Goal: Transaction & Acquisition: Purchase product/service

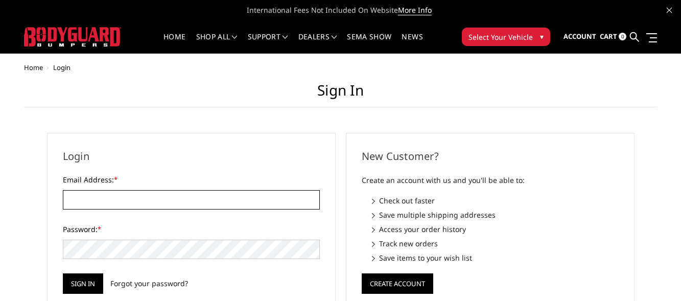
type input "Fritztownoffroad@gmail.com"
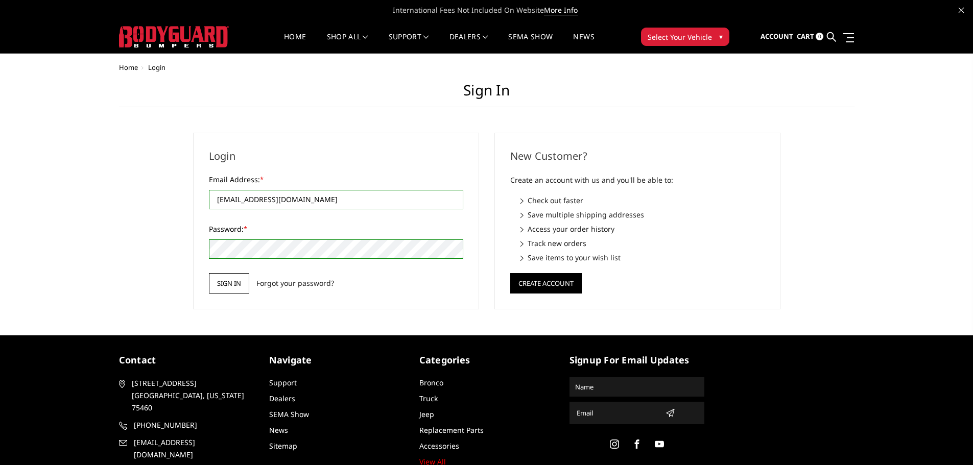
click at [234, 282] on input "Sign in" at bounding box center [229, 283] width 40 height 20
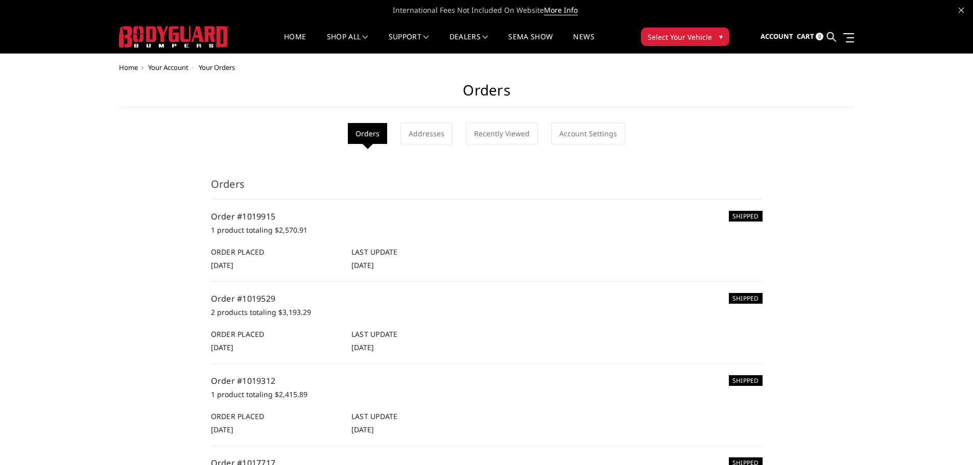
click at [944, 99] on div "Home Your Account Your Orders Orders Orders Addresses Recently Viewed Account S…" at bounding box center [486, 389] width 973 height 651
click at [203, 38] on img at bounding box center [174, 36] width 110 height 21
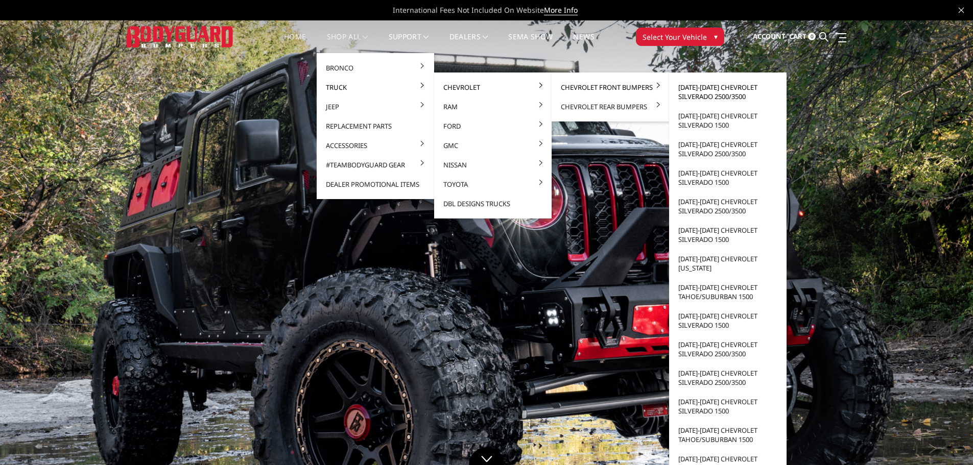
click at [711, 88] on link "[DATE]-[DATE] Chevrolet Silverado 2500/3500" at bounding box center [727, 92] width 109 height 29
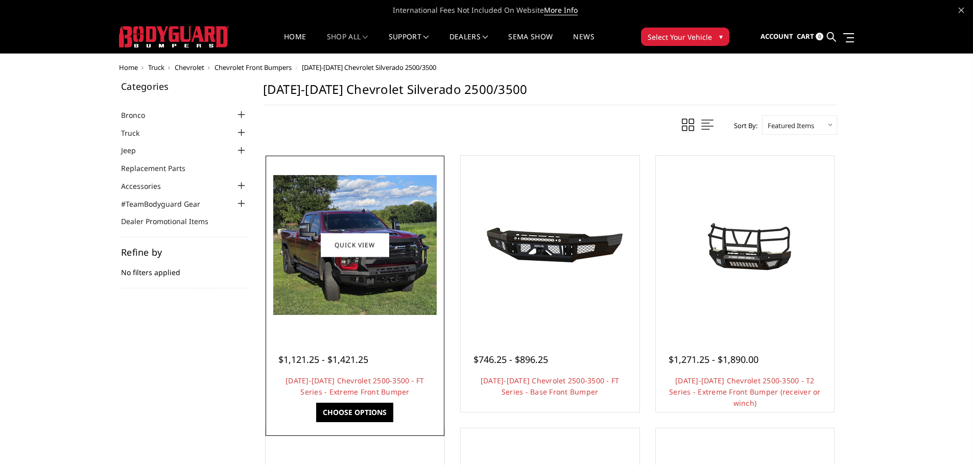
click at [384, 272] on img at bounding box center [354, 245] width 163 height 140
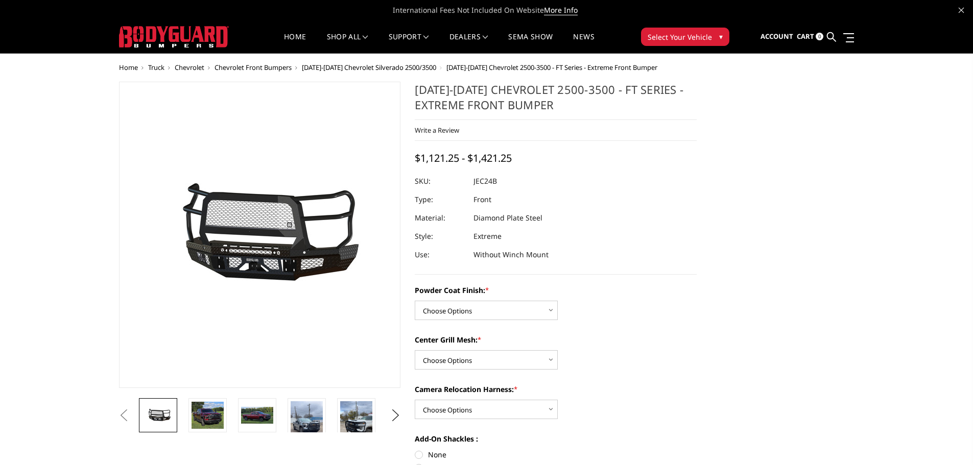
click at [324, 257] on img at bounding box center [175, 236] width 654 height 306
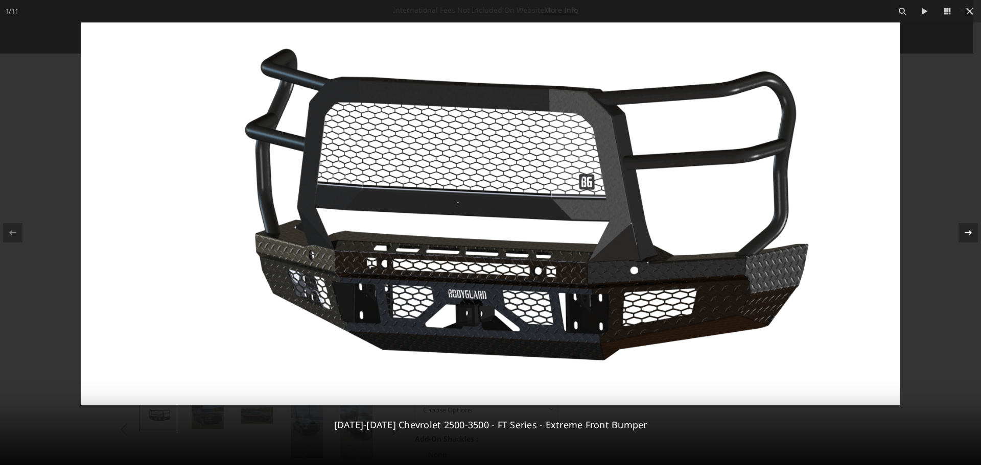
click at [969, 229] on icon at bounding box center [968, 233] width 12 height 12
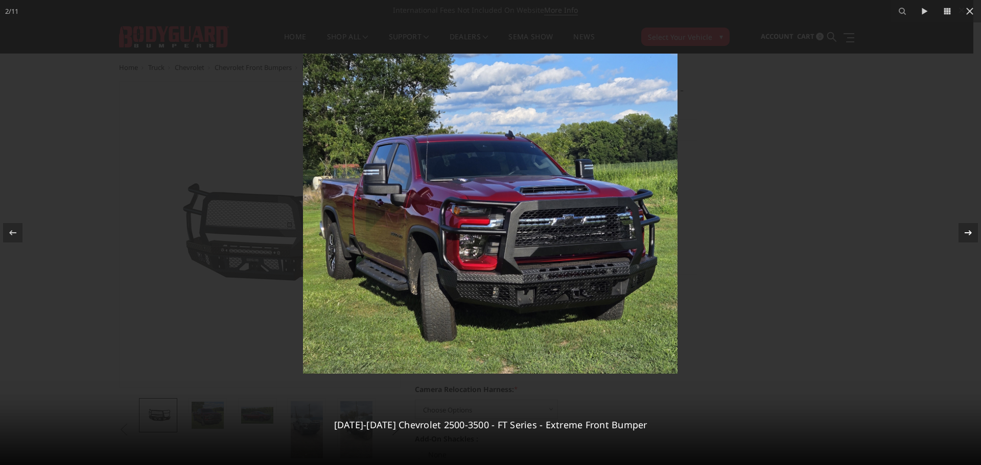
click at [969, 229] on icon at bounding box center [968, 233] width 12 height 12
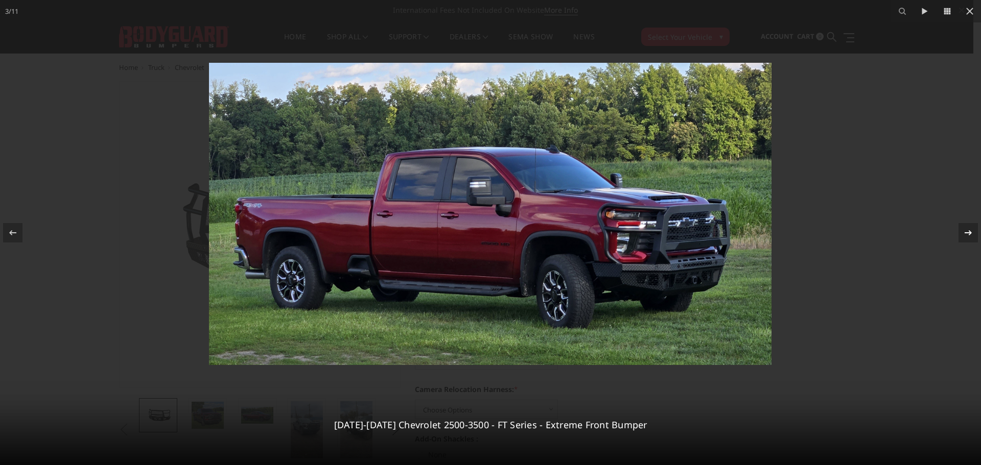
click at [969, 229] on icon at bounding box center [968, 233] width 12 height 12
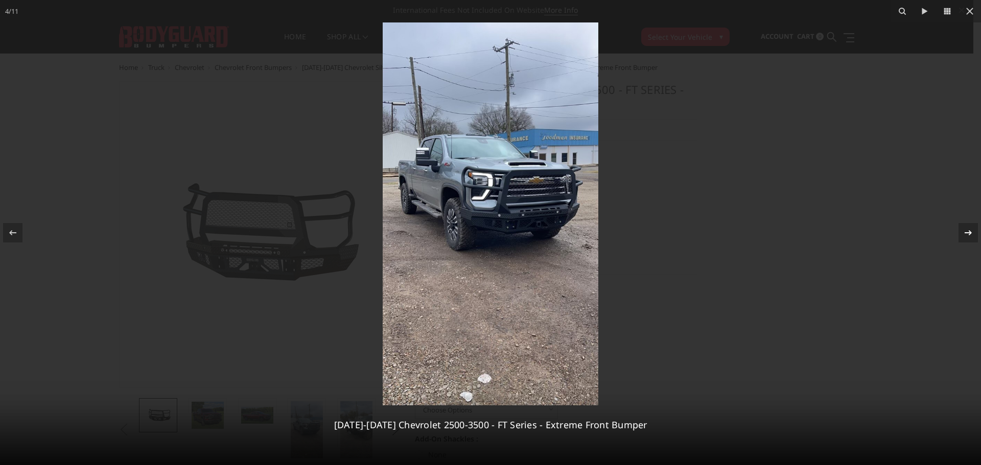
click at [964, 228] on icon at bounding box center [968, 233] width 12 height 12
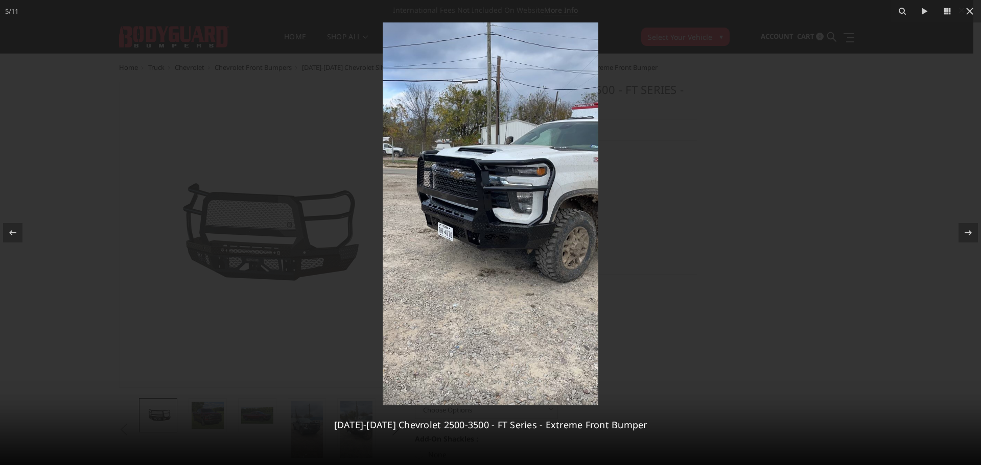
click at [821, 210] on div at bounding box center [490, 232] width 981 height 465
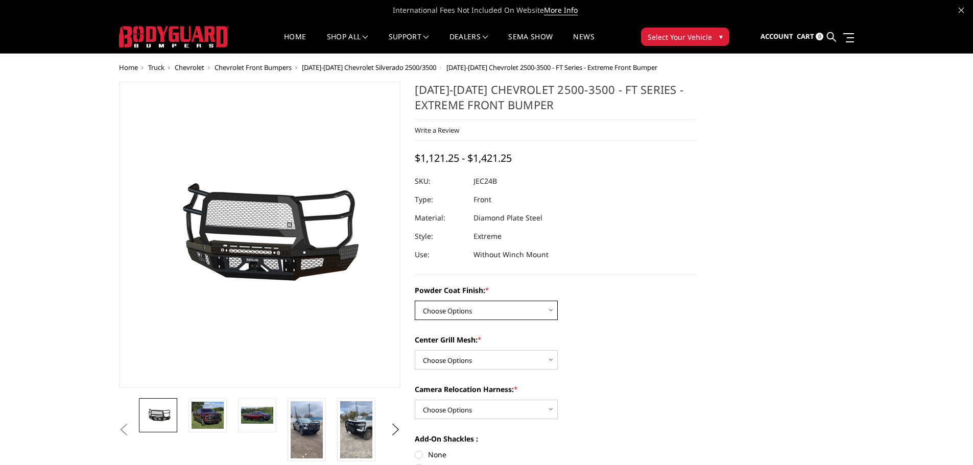
click at [489, 309] on select "Choose Options Bare Metal Gloss Black Powder Coat Textured Black Powder Coat" at bounding box center [486, 310] width 143 height 19
drag, startPoint x: 738, startPoint y: 313, endPoint x: 715, endPoint y: 309, distance: 23.3
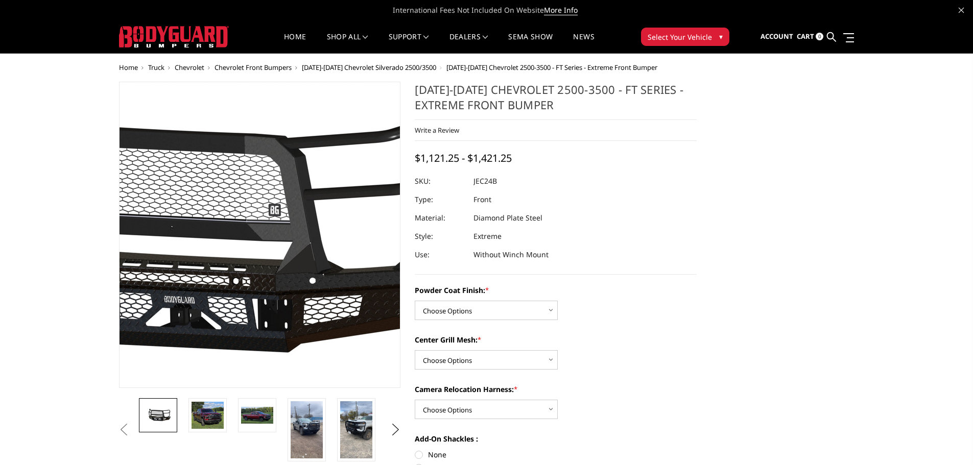
click at [307, 248] on img at bounding box center [198, 236] width 654 height 306
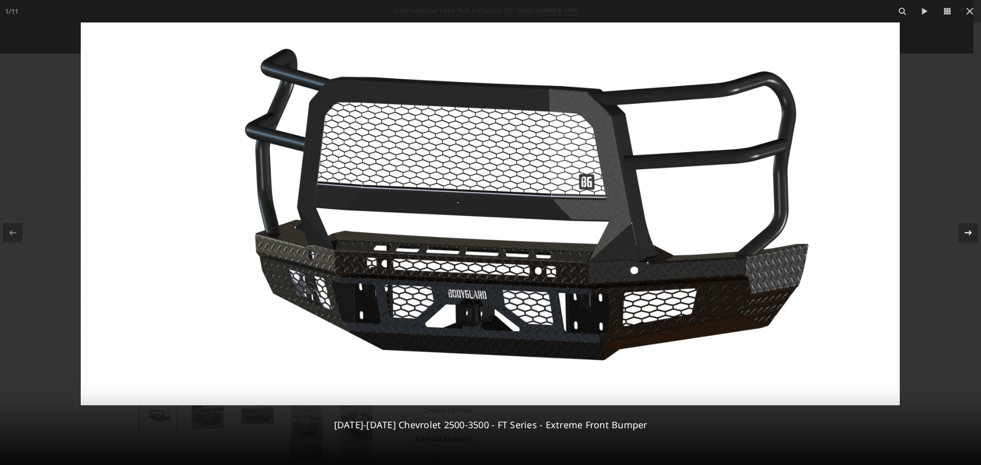
click at [966, 229] on icon at bounding box center [968, 233] width 12 height 12
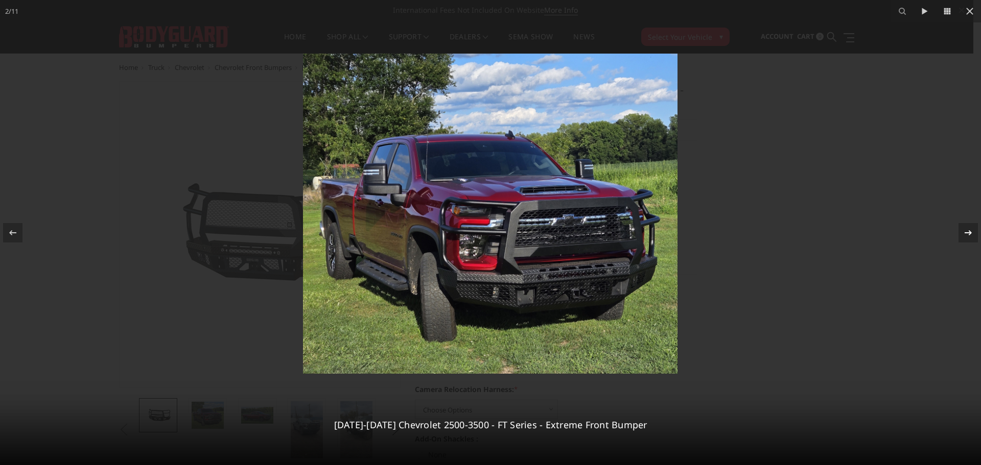
click at [965, 233] on icon at bounding box center [968, 233] width 12 height 12
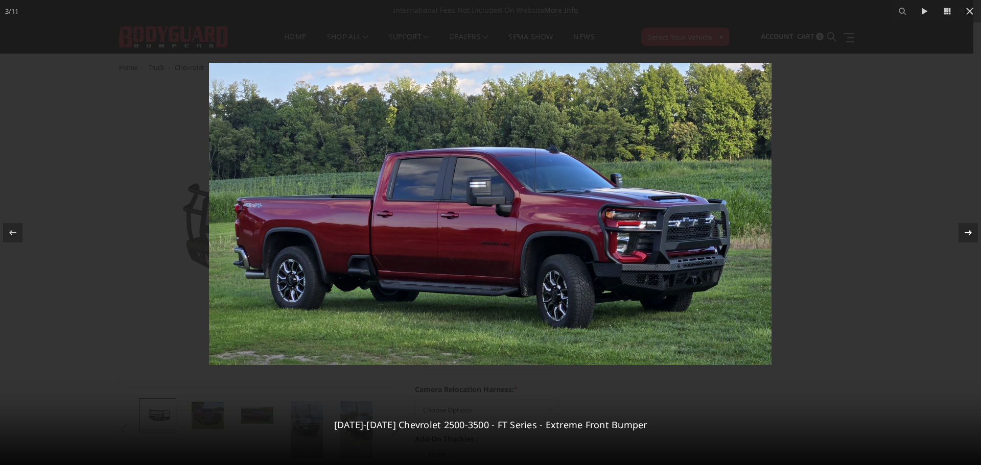
click at [965, 233] on icon at bounding box center [968, 233] width 12 height 12
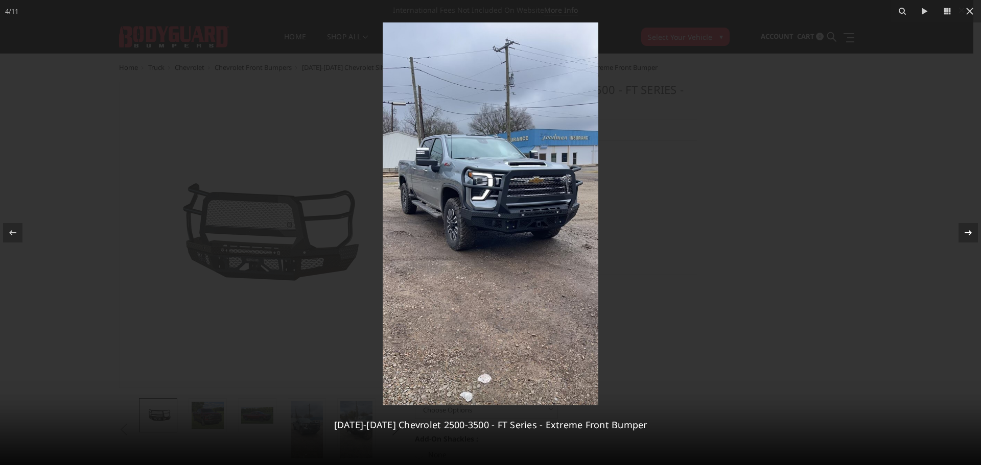
click at [965, 233] on icon at bounding box center [968, 233] width 12 height 12
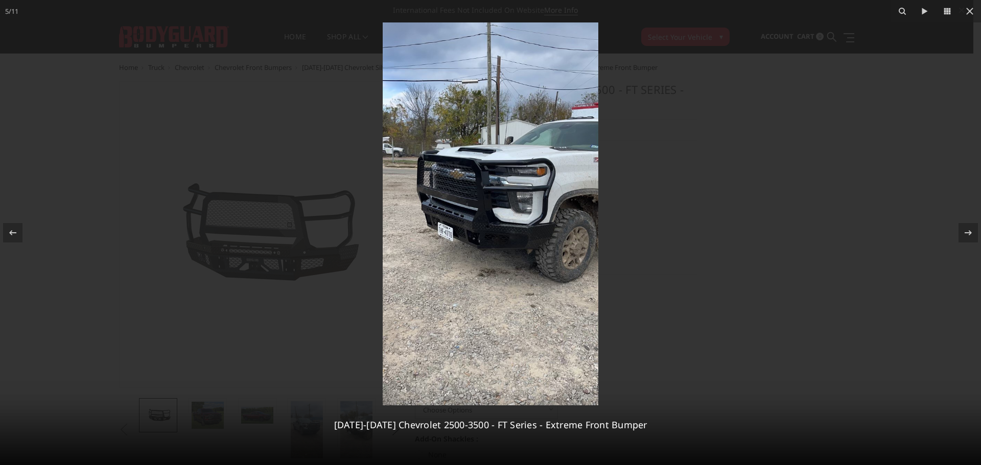
click at [508, 193] on img at bounding box center [491, 213] width 216 height 383
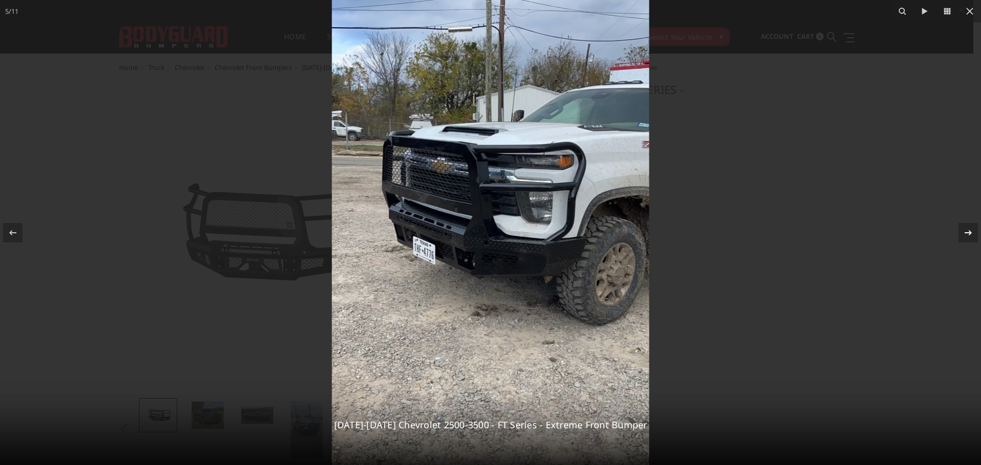
click at [971, 231] on icon at bounding box center [968, 233] width 12 height 12
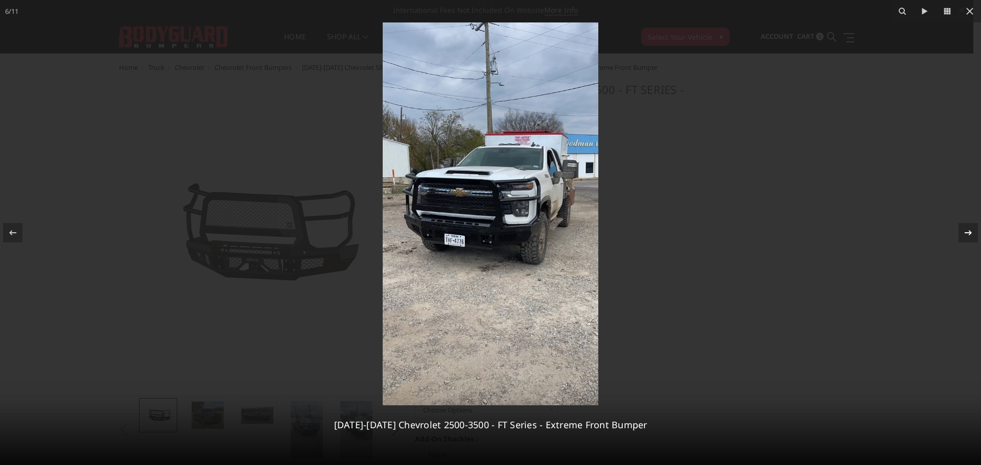
click at [968, 233] on icon at bounding box center [967, 232] width 7 height 5
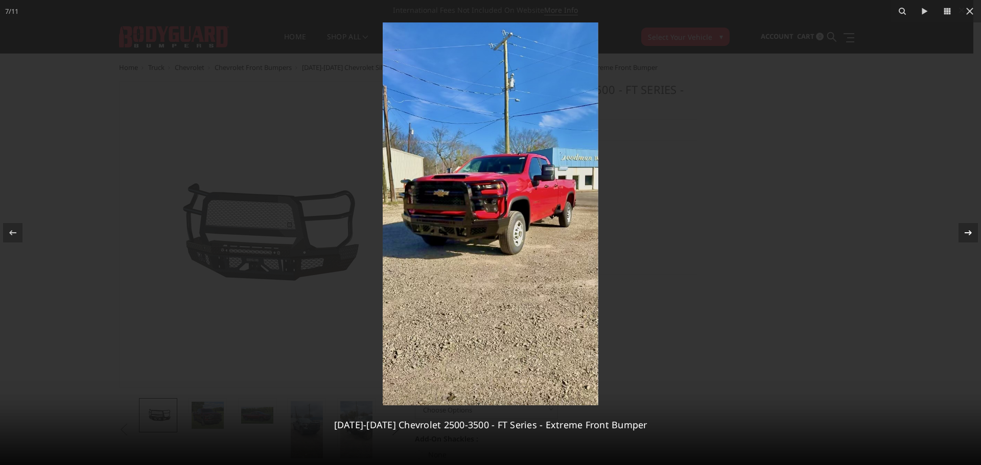
click at [968, 233] on icon at bounding box center [968, 233] width 12 height 12
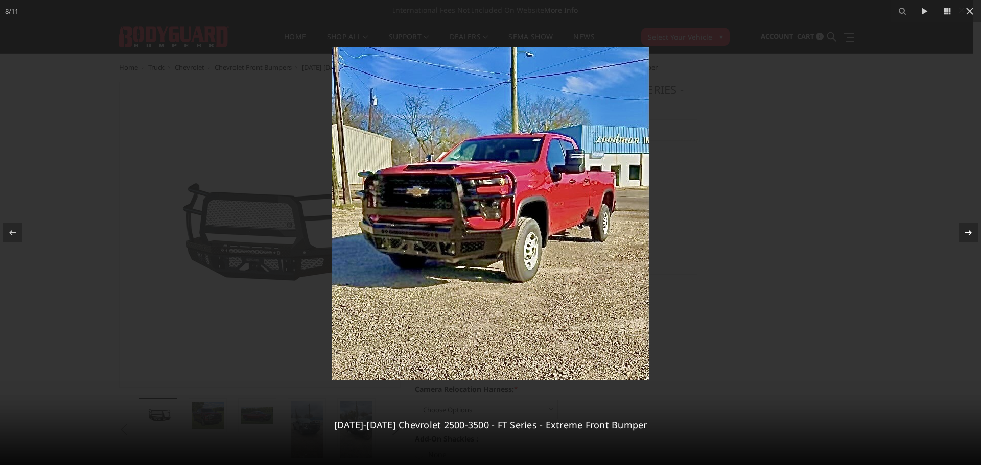
click at [968, 233] on icon at bounding box center [968, 233] width 12 height 12
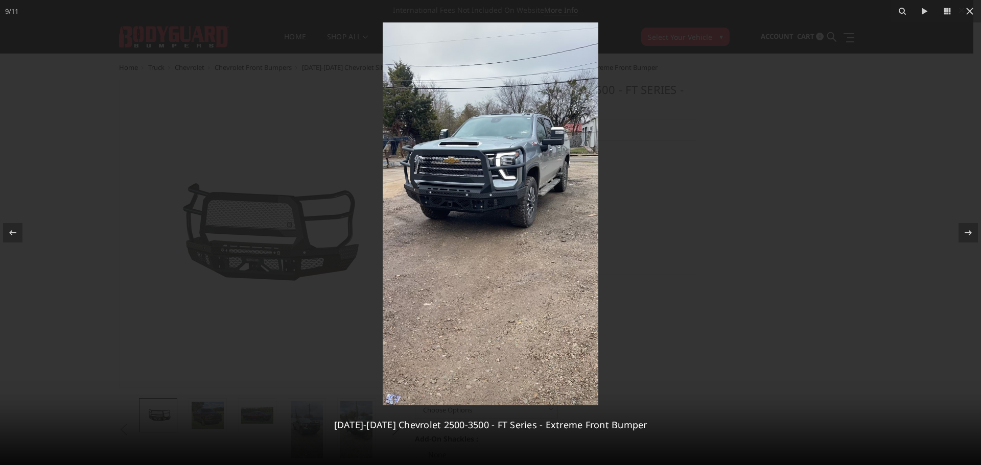
click at [483, 166] on img at bounding box center [491, 213] width 216 height 383
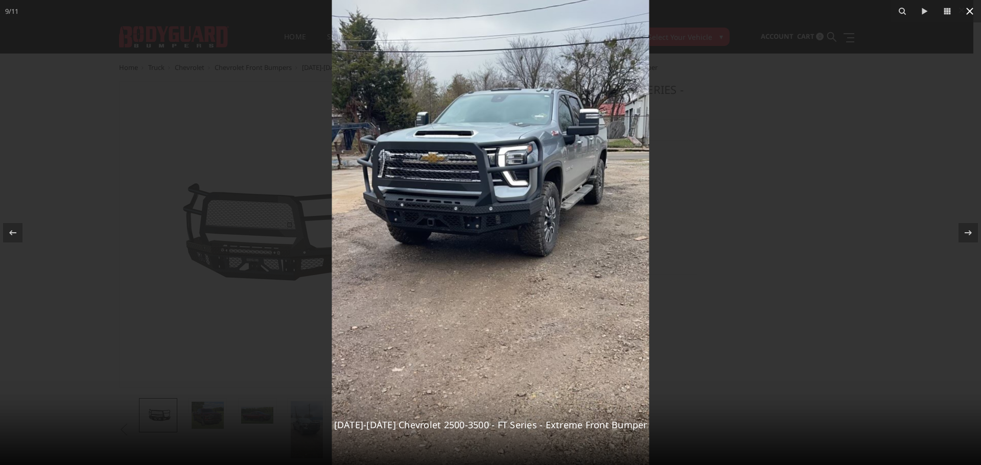
click at [973, 12] on icon at bounding box center [969, 11] width 12 height 12
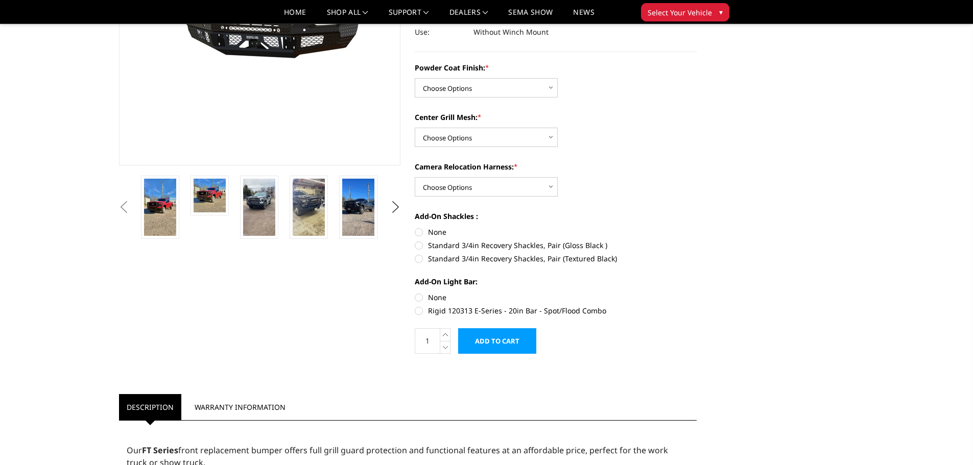
scroll to position [204, 0]
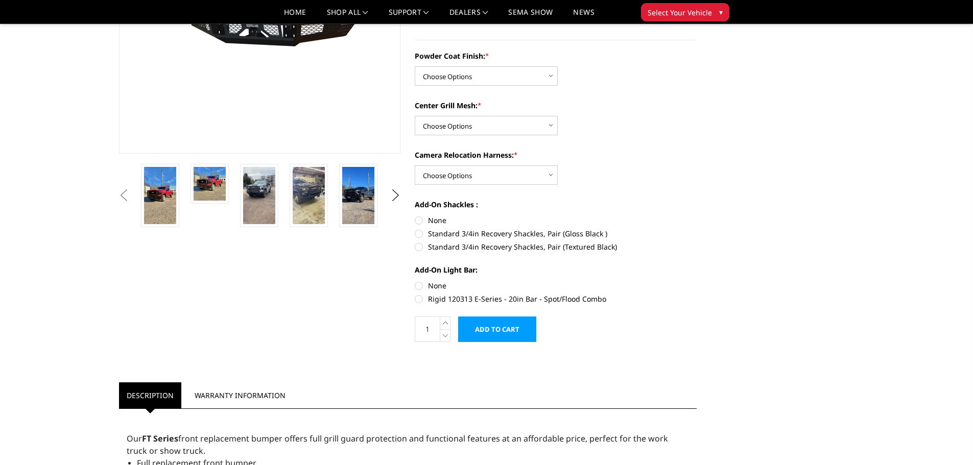
click at [462, 65] on div "Powder Coat Finish: * Choose Options Bare Metal Gloss Black Powder Coat Texture…" at bounding box center [556, 68] width 282 height 35
click at [462, 75] on select "Choose Options Bare Metal Gloss Black Powder Coat Textured Black Powder Coat" at bounding box center [486, 75] width 143 height 19
select select "3278"
click at [415, 66] on select "Choose Options Bare Metal Gloss Black Powder Coat Textured Black Powder Coat" at bounding box center [486, 75] width 143 height 19
click at [468, 125] on select "Choose Options WITH Expanded Metal in Center Grill WITHOUT Expanded Metal in Ce…" at bounding box center [486, 125] width 143 height 19
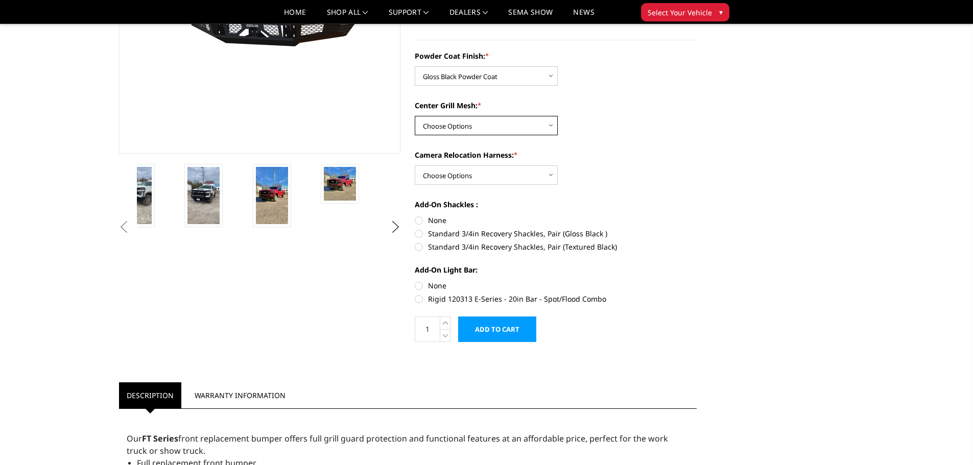
select select "3280"
click at [415, 116] on select "Choose Options WITH Expanded Metal in Center Grill WITHOUT Expanded Metal in Ce…" at bounding box center [486, 125] width 143 height 19
click at [486, 175] on select "Choose Options WITH Camera Relocation Harness WITHOUT Camera Relocation Harness" at bounding box center [486, 174] width 143 height 19
select select "3282"
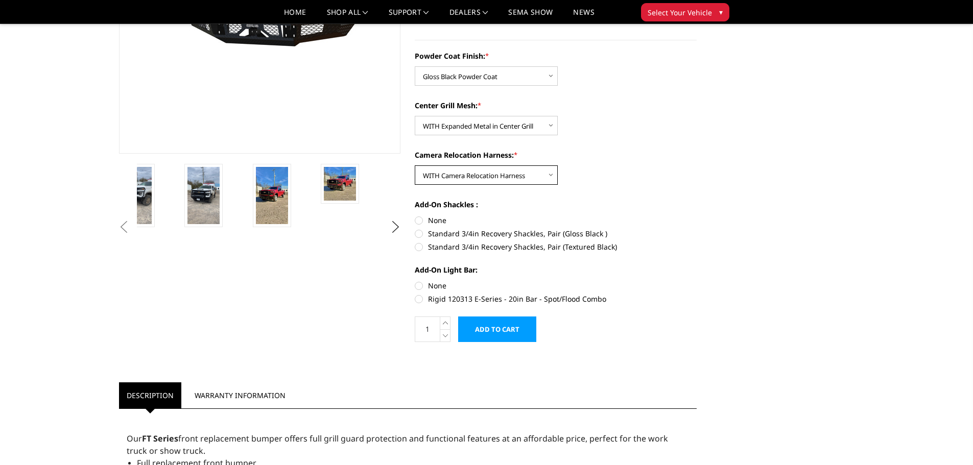
click at [415, 165] on select "Choose Options WITH Camera Relocation Harness WITHOUT Camera Relocation Harness" at bounding box center [486, 174] width 143 height 19
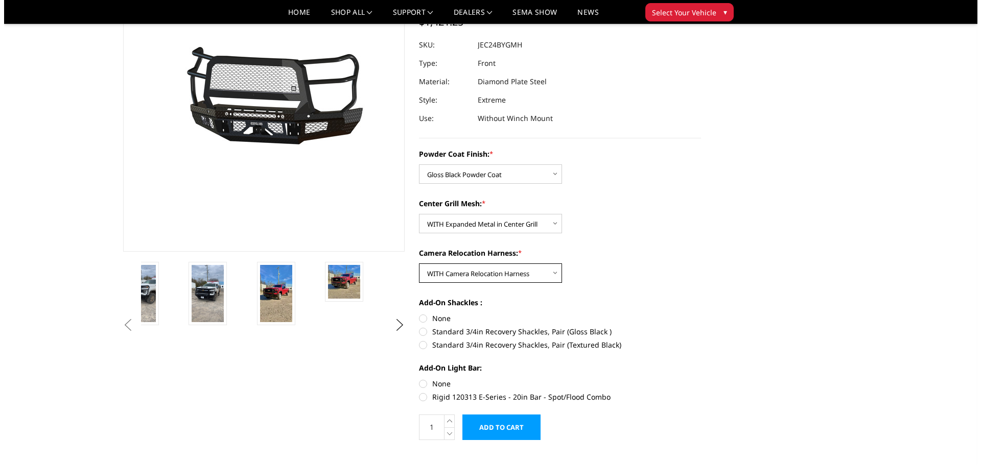
scroll to position [102, 0]
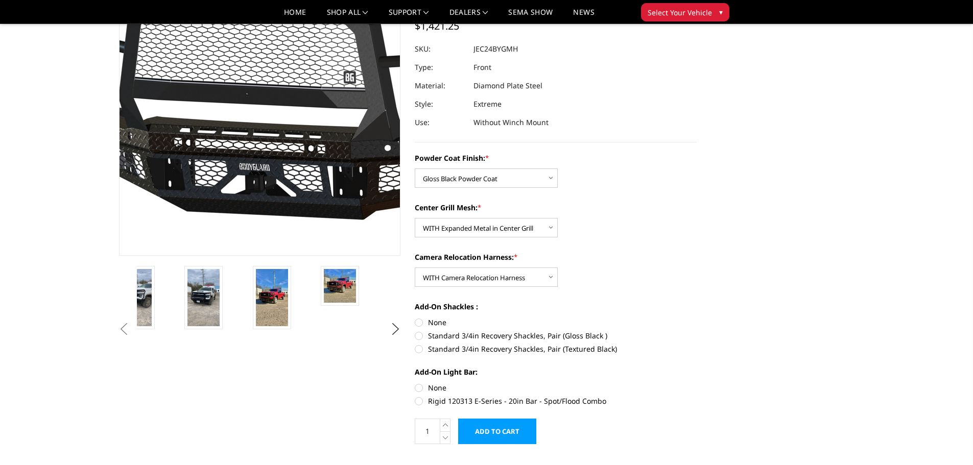
click at [250, 98] on img at bounding box center [273, 103] width 654 height 306
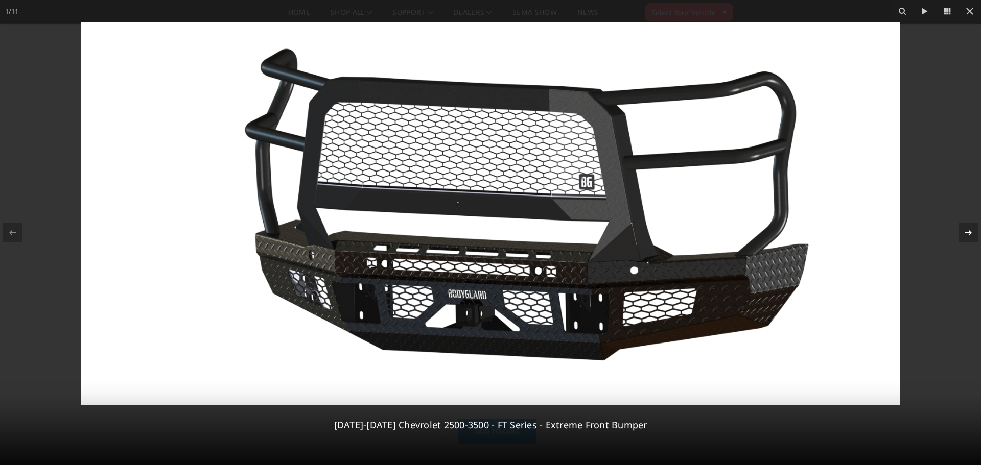
click at [968, 232] on icon at bounding box center [968, 233] width 12 height 12
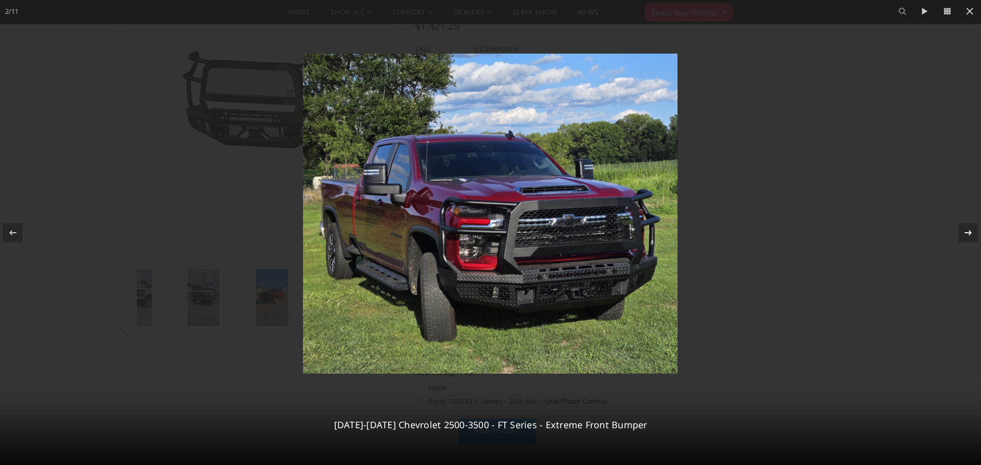
click at [968, 232] on icon at bounding box center [968, 233] width 12 height 12
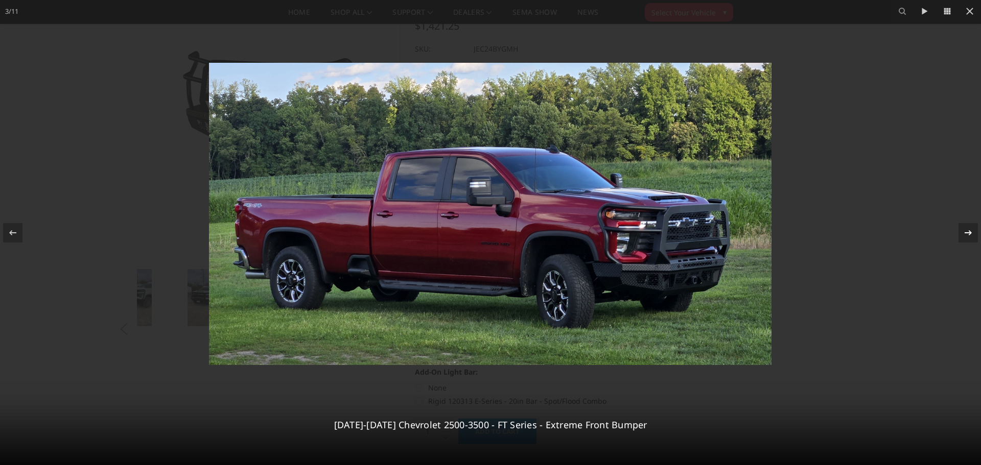
click at [968, 232] on icon at bounding box center [968, 233] width 12 height 12
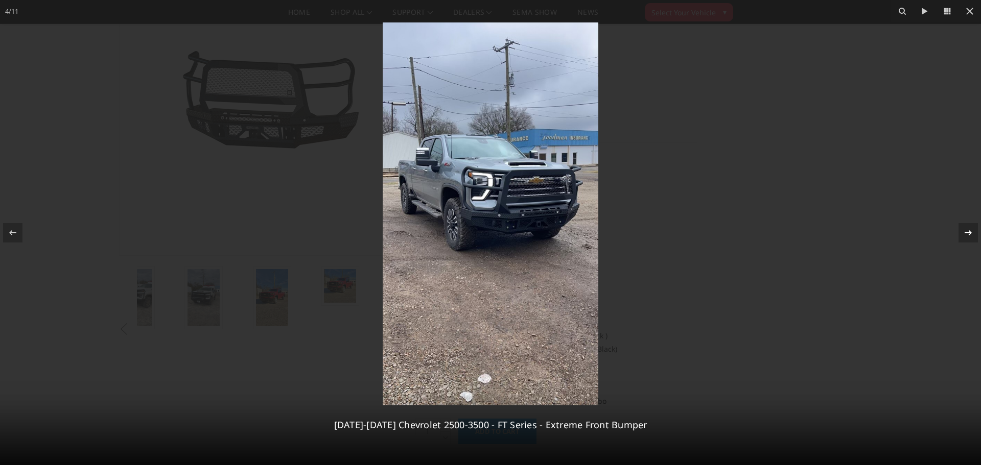
click at [968, 232] on icon at bounding box center [968, 233] width 12 height 12
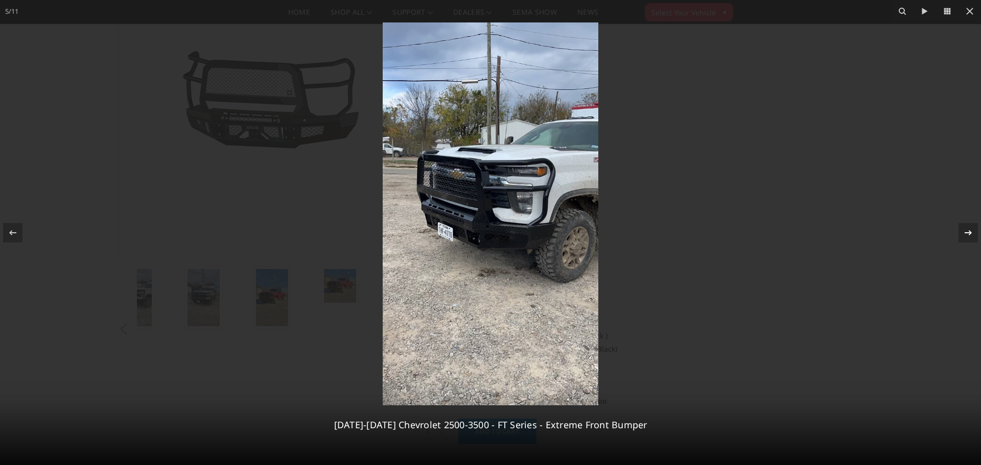
click at [968, 232] on icon at bounding box center [968, 233] width 12 height 12
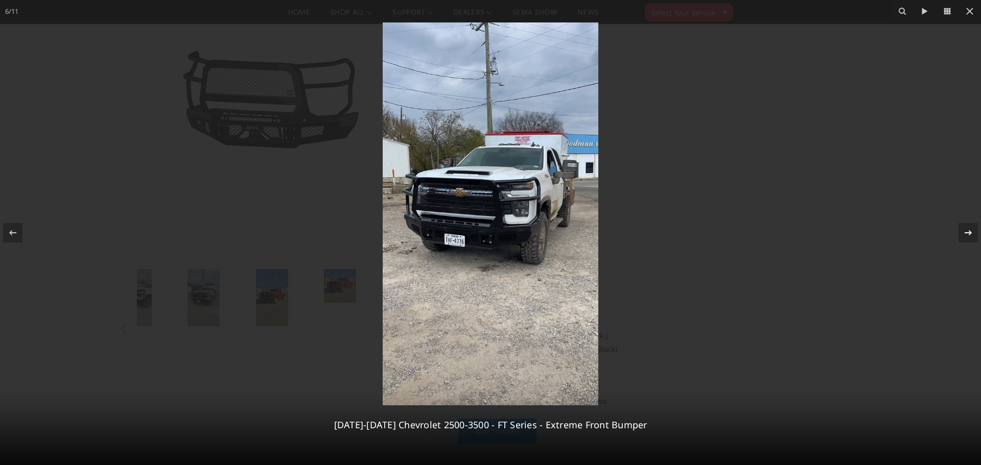
click at [968, 232] on icon at bounding box center [968, 233] width 12 height 12
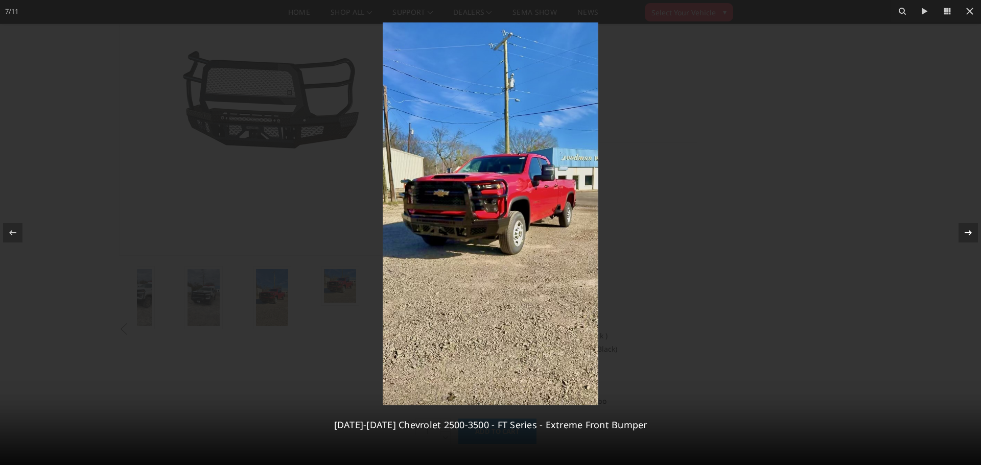
click at [968, 232] on icon at bounding box center [968, 233] width 12 height 12
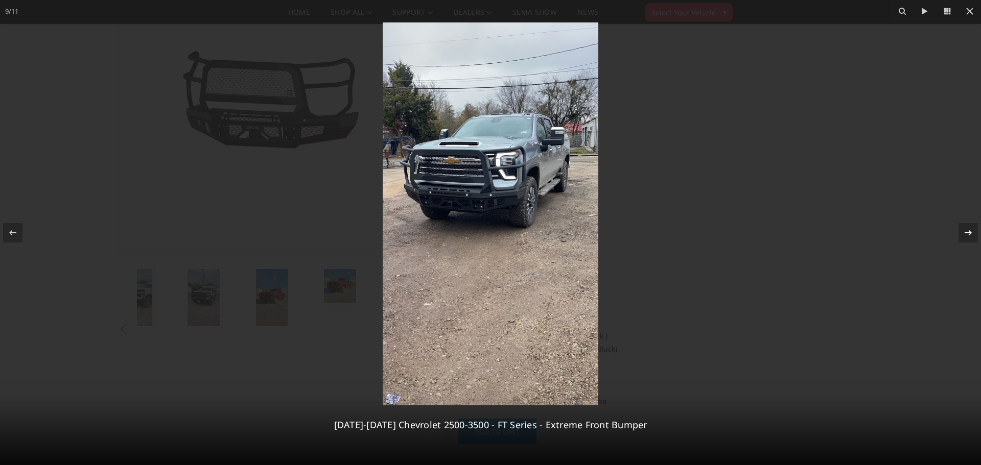
click at [968, 232] on icon at bounding box center [968, 233] width 12 height 12
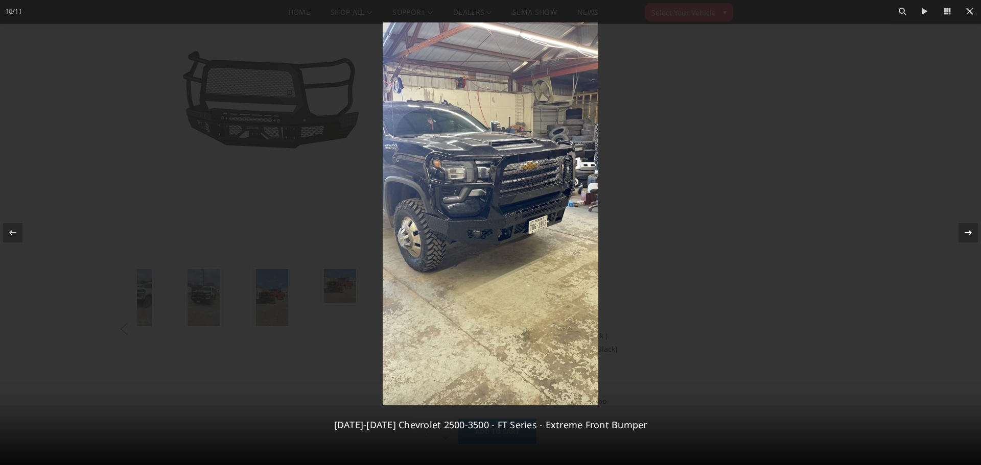
click at [968, 232] on icon at bounding box center [968, 233] width 12 height 12
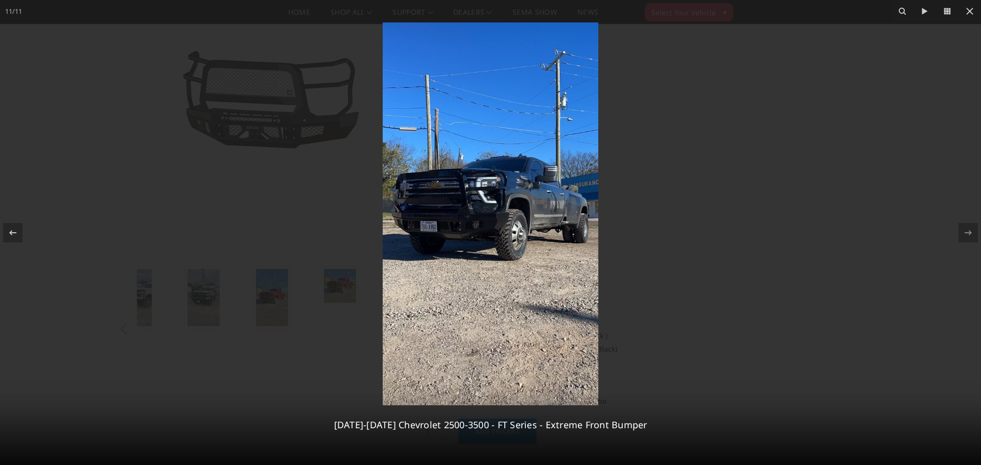
click at [489, 208] on img at bounding box center [491, 213] width 216 height 383
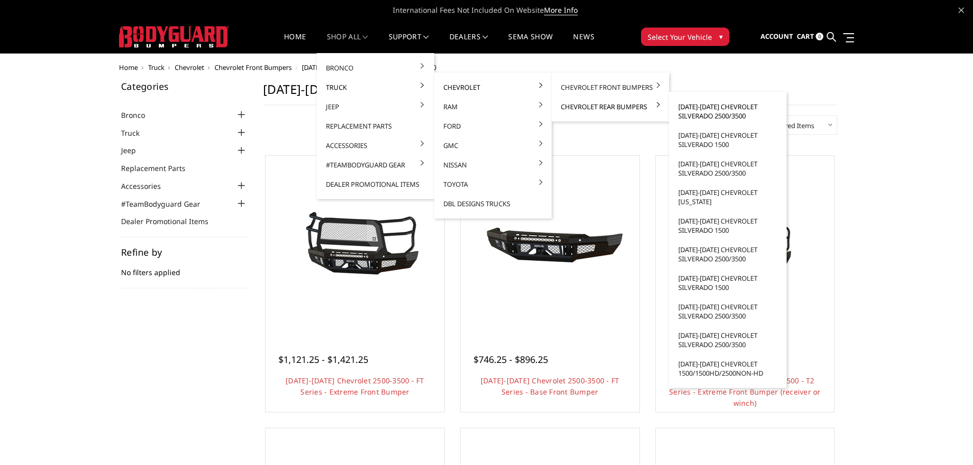
click at [712, 114] on link "[DATE]-[DATE] Chevrolet Silverado 2500/3500" at bounding box center [727, 111] width 109 height 29
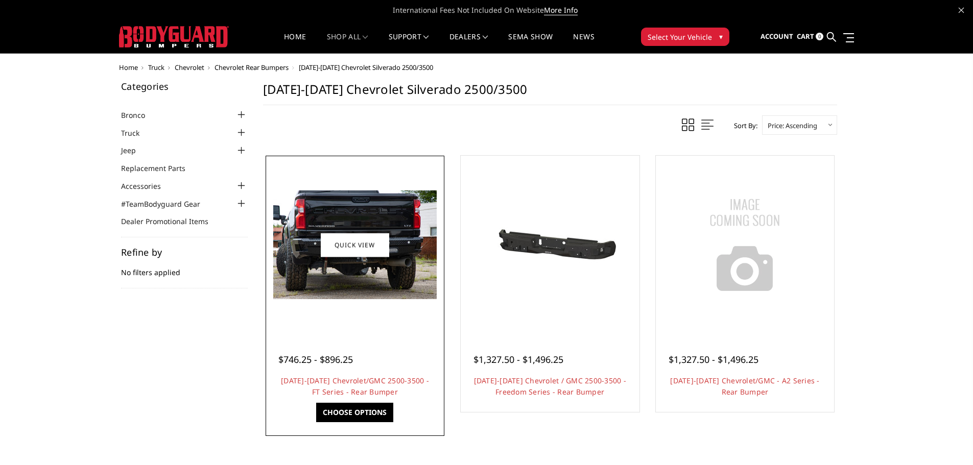
click at [360, 264] on img at bounding box center [354, 245] width 163 height 109
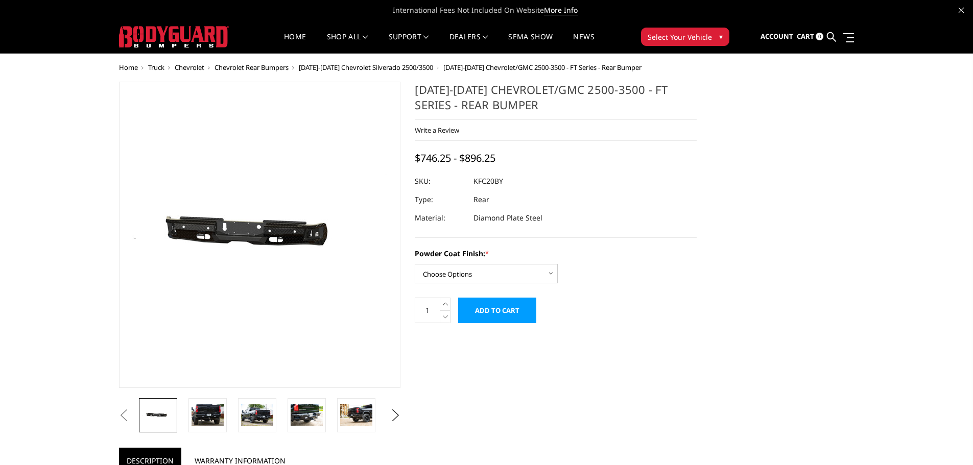
click at [270, 229] on img at bounding box center [447, 237] width 654 height 311
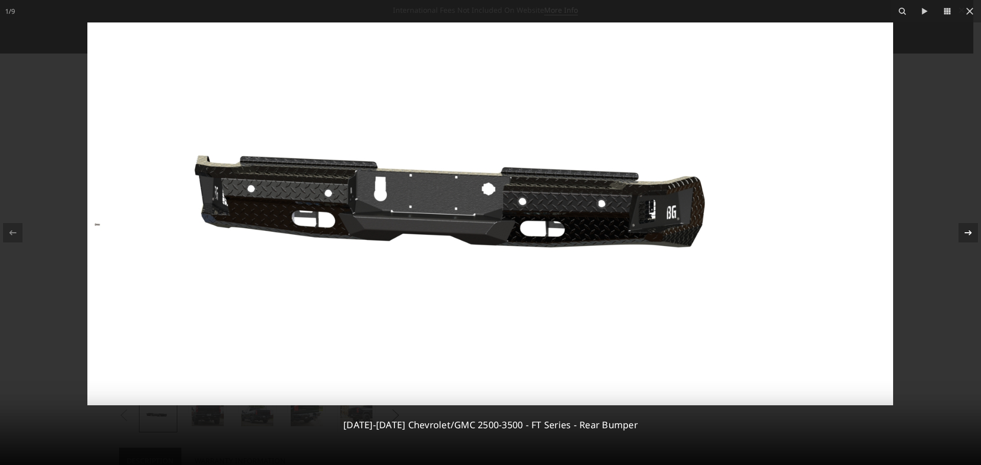
click at [965, 227] on icon at bounding box center [968, 233] width 12 height 12
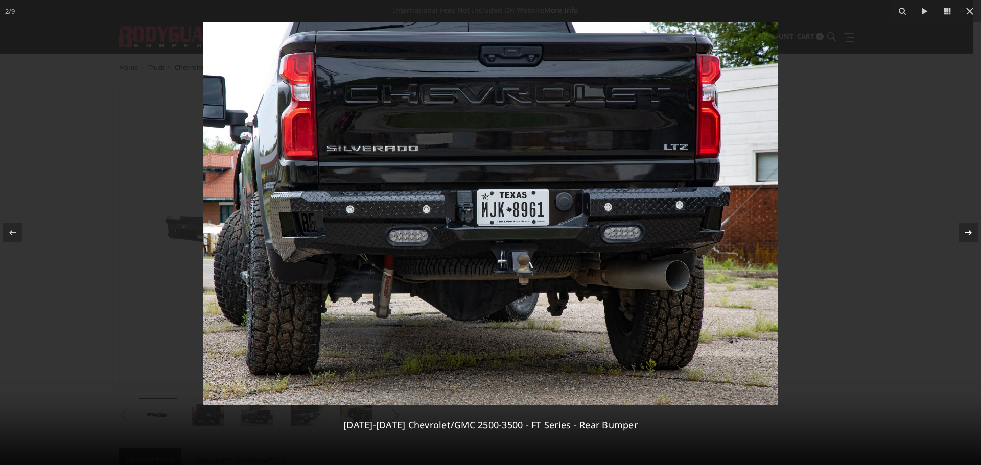
click at [968, 231] on icon at bounding box center [967, 232] width 7 height 5
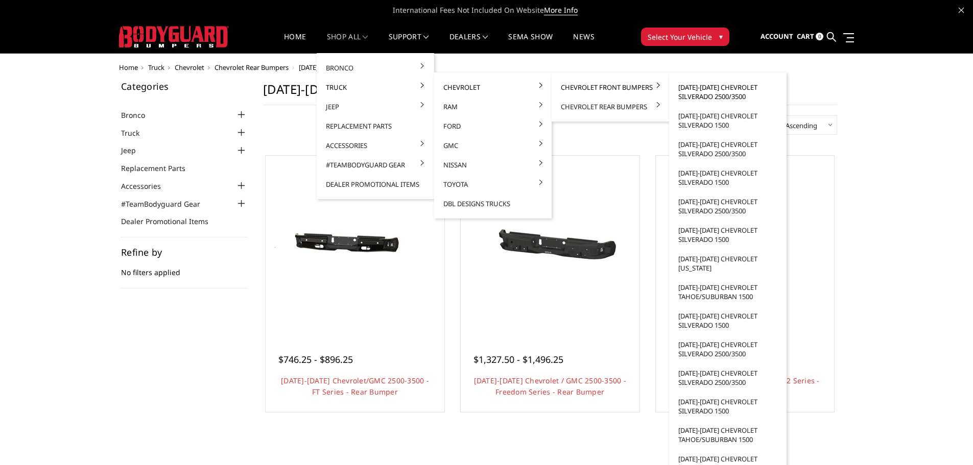
click at [710, 91] on link "[DATE]-[DATE] Chevrolet Silverado 2500/3500" at bounding box center [727, 92] width 109 height 29
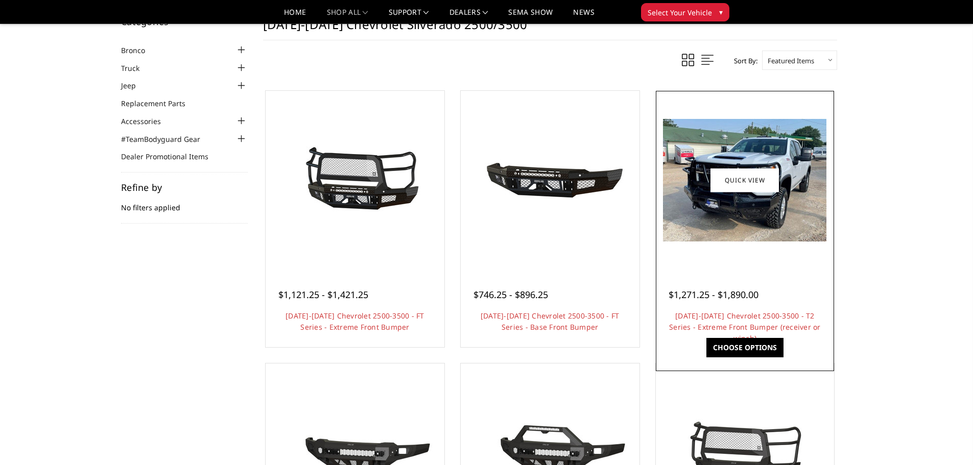
scroll to position [51, 0]
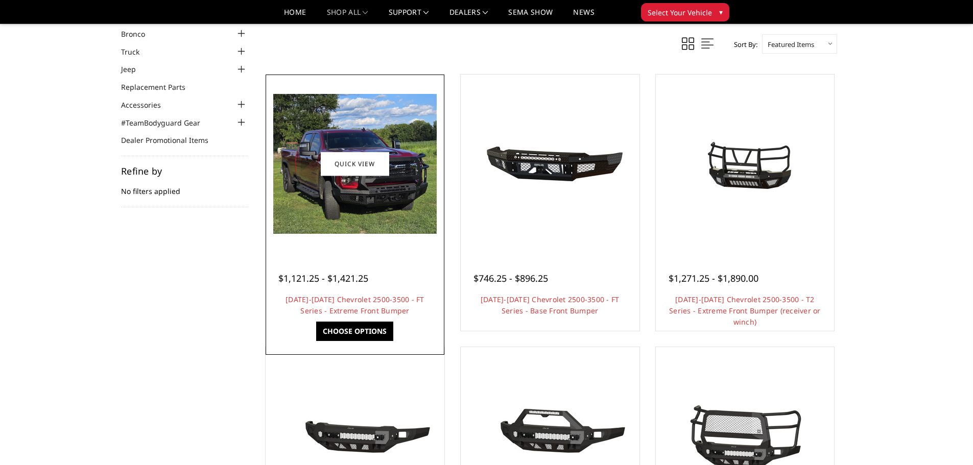
click at [347, 152] on figure "Quick view" at bounding box center [355, 164] width 174 height 174
click at [362, 125] on img at bounding box center [354, 164] width 163 height 140
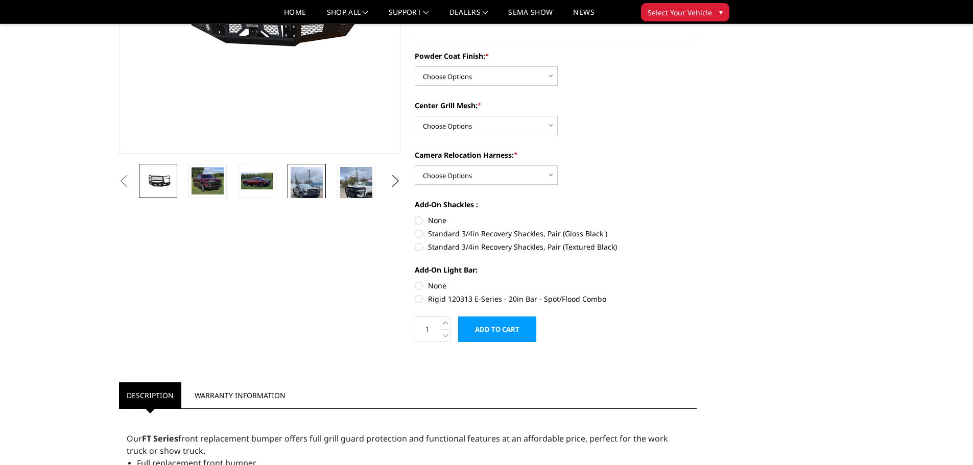
click at [303, 185] on img at bounding box center [307, 195] width 32 height 57
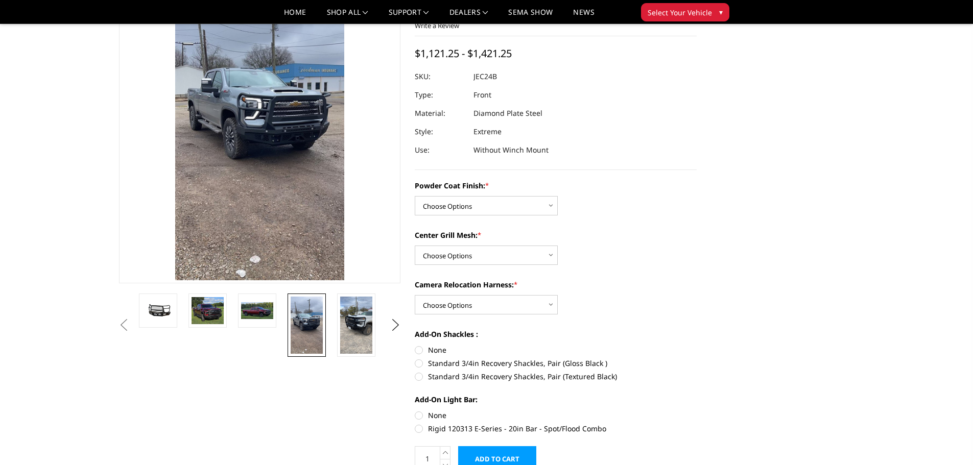
scroll to position [63, 0]
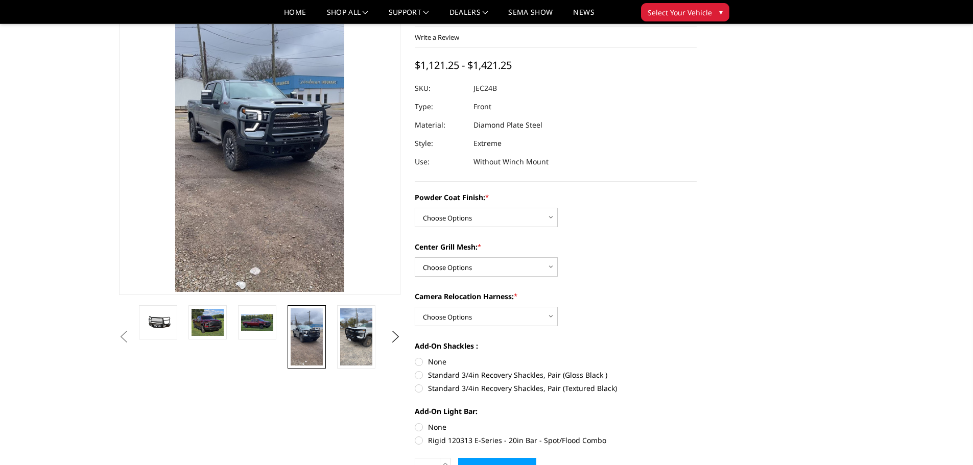
click at [342, 185] on img at bounding box center [236, 94] width 368 height 654
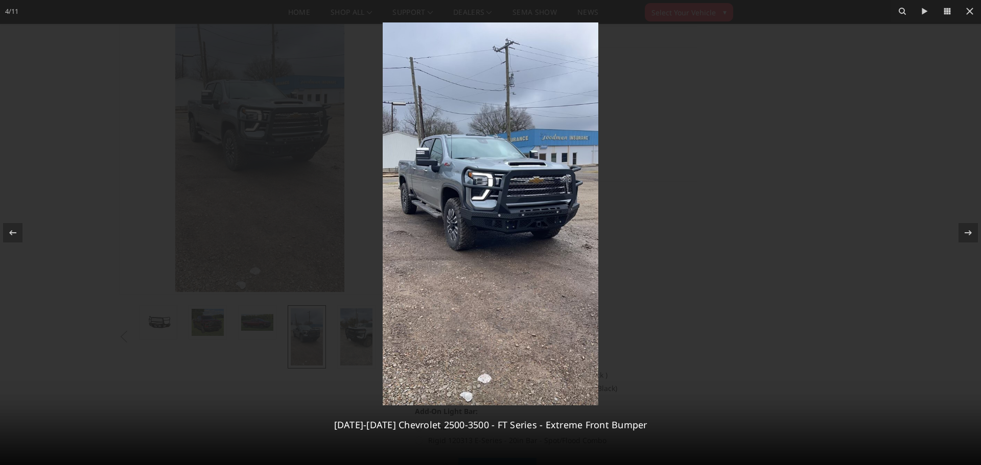
click at [537, 217] on img at bounding box center [491, 213] width 216 height 383
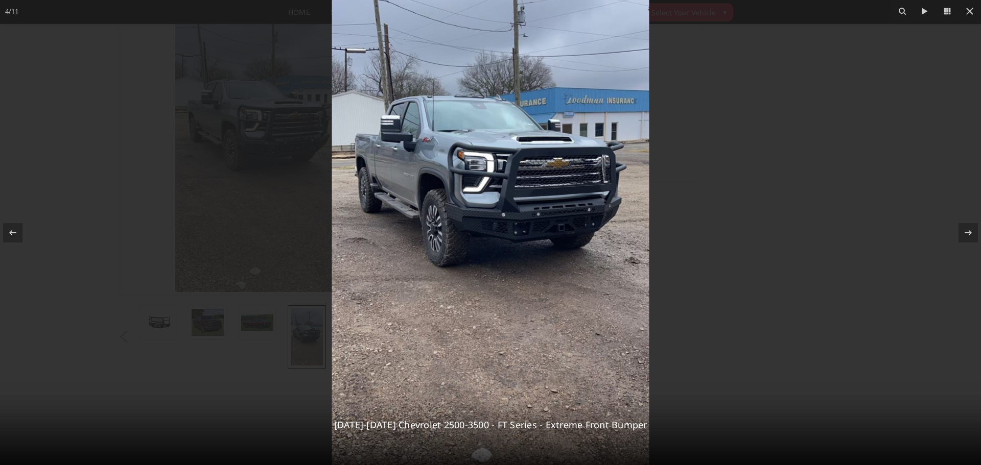
click at [551, 240] on img at bounding box center [490, 213] width 317 height 564
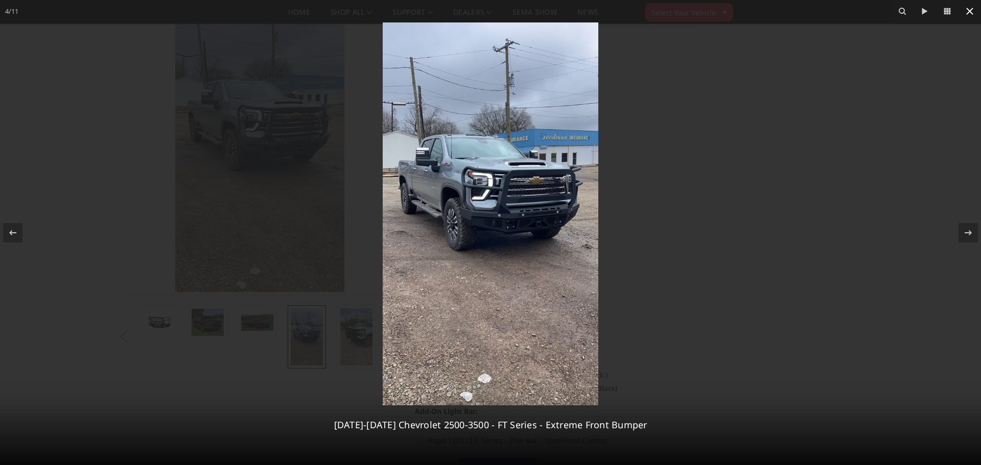
click at [967, 8] on icon at bounding box center [969, 11] width 12 height 12
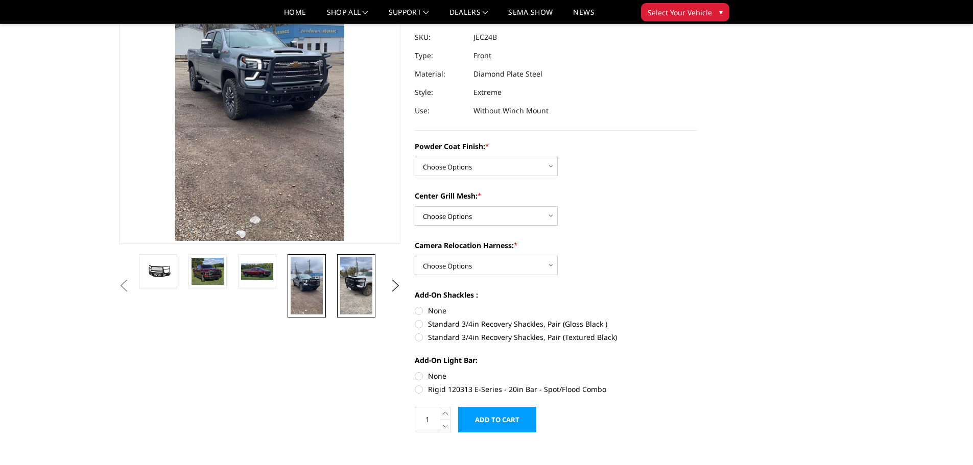
scroll to position [165, 0]
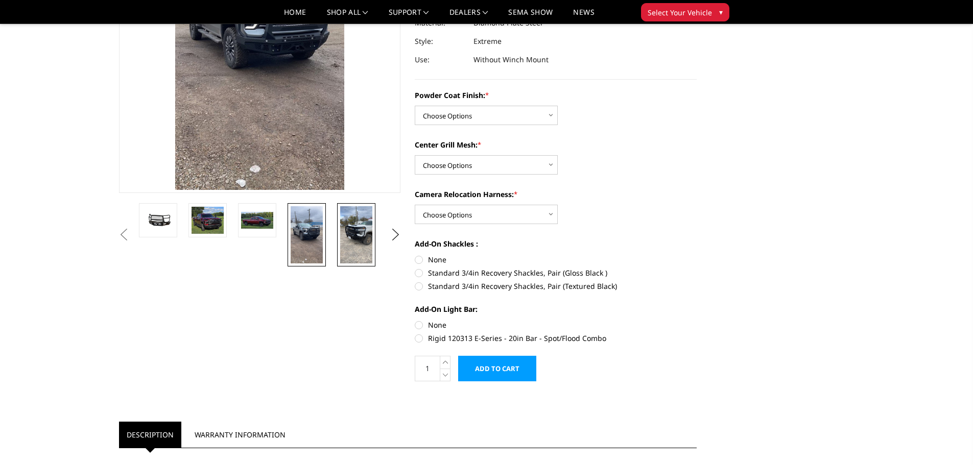
click at [360, 238] on img at bounding box center [356, 234] width 32 height 57
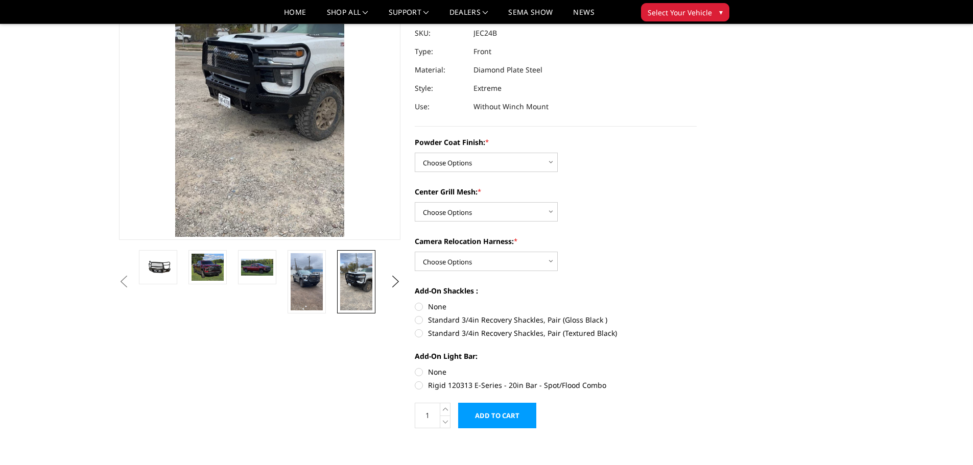
scroll to position [12, 0]
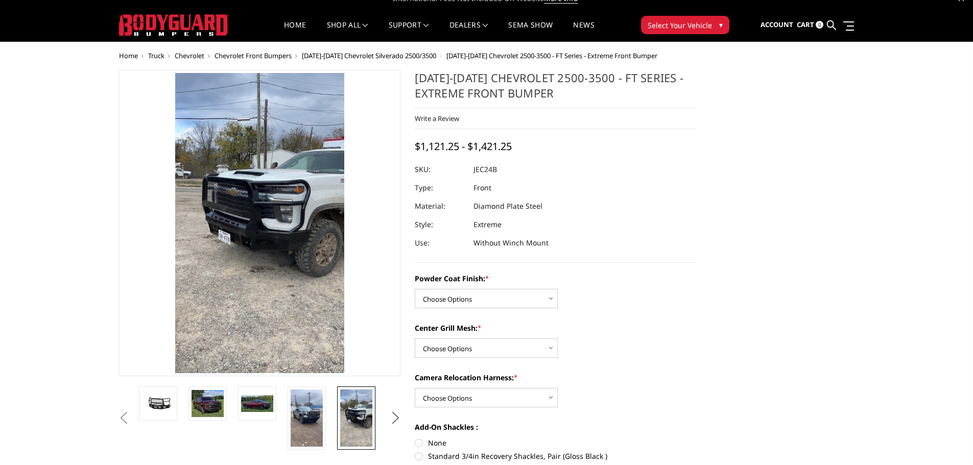
click at [403, 420] on button "Next" at bounding box center [395, 418] width 15 height 15
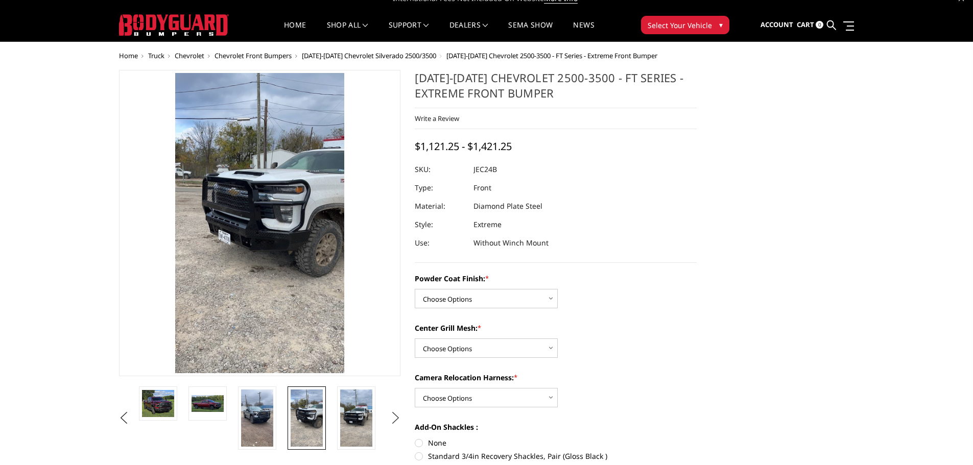
click at [398, 419] on button "Next" at bounding box center [395, 418] width 15 height 15
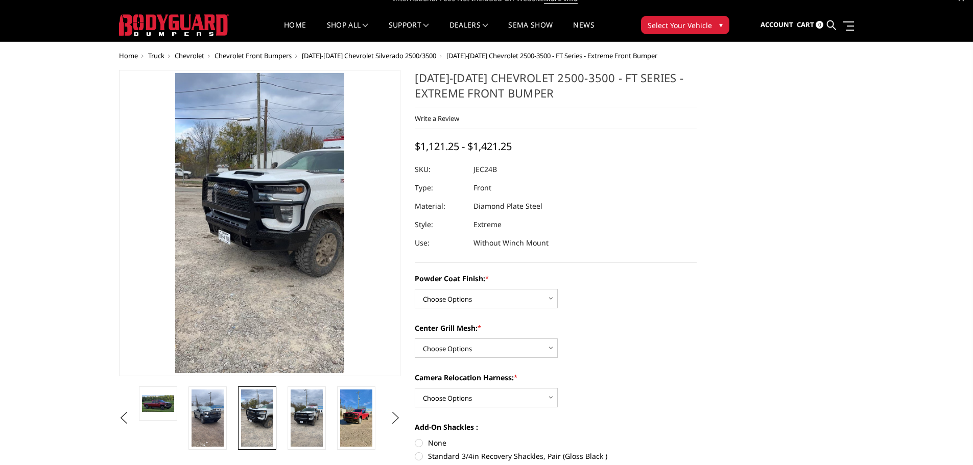
click at [398, 419] on button "Next" at bounding box center [395, 418] width 15 height 15
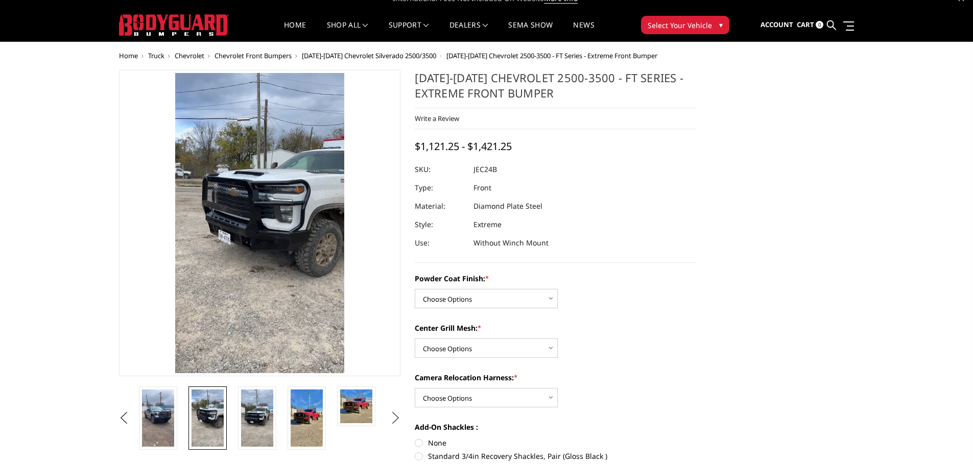
click at [398, 419] on button "Next" at bounding box center [395, 418] width 15 height 15
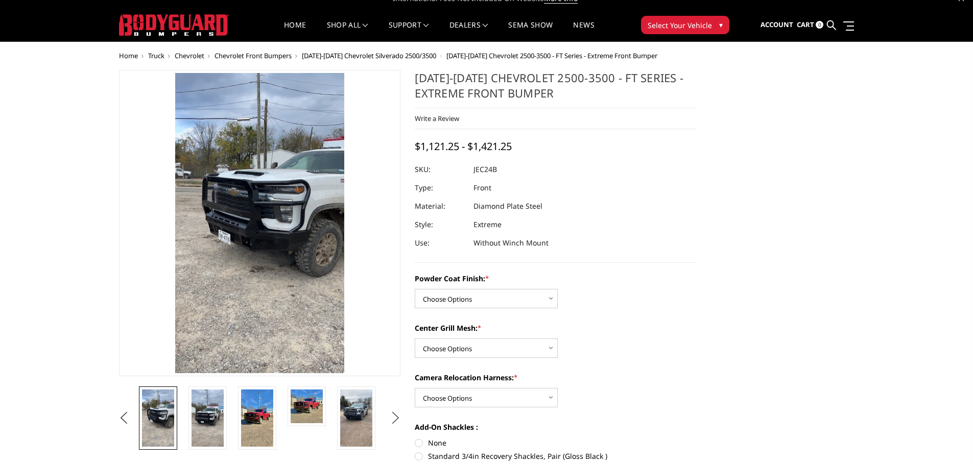
click at [398, 419] on button "Next" at bounding box center [395, 418] width 15 height 15
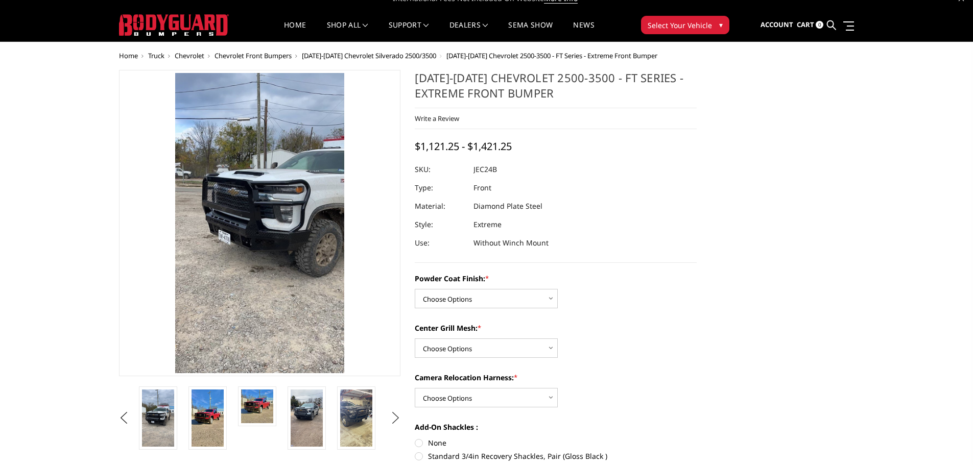
click at [398, 419] on button "Next" at bounding box center [395, 418] width 15 height 15
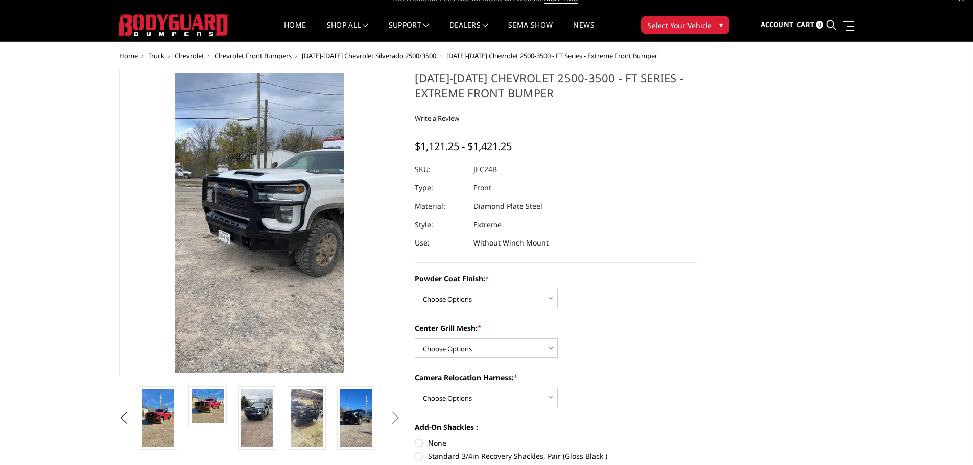
click at [398, 419] on button "Next" at bounding box center [395, 418] width 15 height 15
drag, startPoint x: 468, startPoint y: 75, endPoint x: 443, endPoint y: 77, distance: 25.6
click at [443, 77] on h1 "[DATE]-[DATE] Chevrolet 2500-3500 - FT Series - Extreme Front Bumper" at bounding box center [556, 89] width 282 height 38
click at [361, 415] on img at bounding box center [356, 418] width 32 height 57
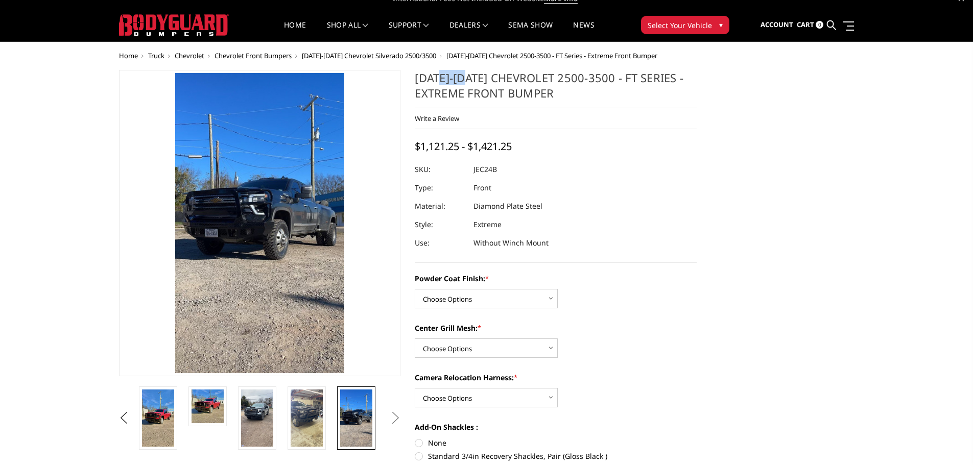
click at [251, 243] on img at bounding box center [259, 223] width 169 height 300
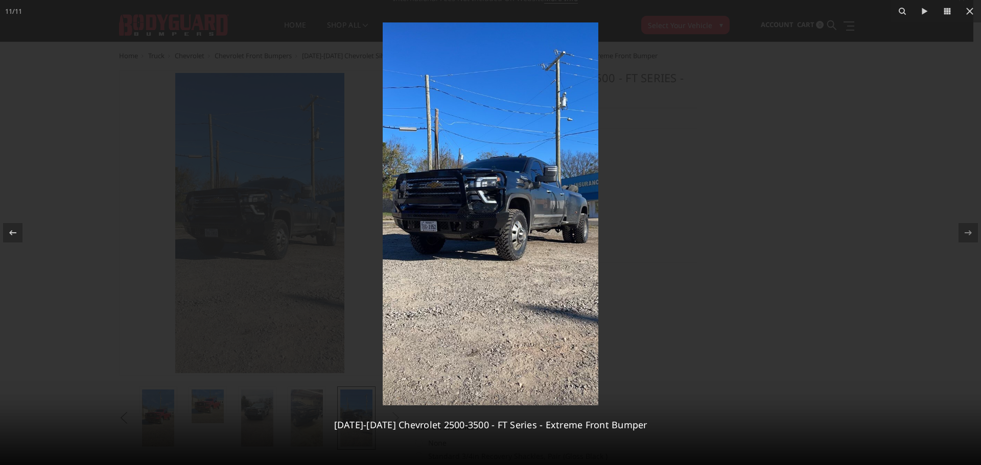
drag, startPoint x: 826, startPoint y: 267, endPoint x: 822, endPoint y: 261, distance: 6.7
click at [824, 263] on div at bounding box center [490, 232] width 981 height 465
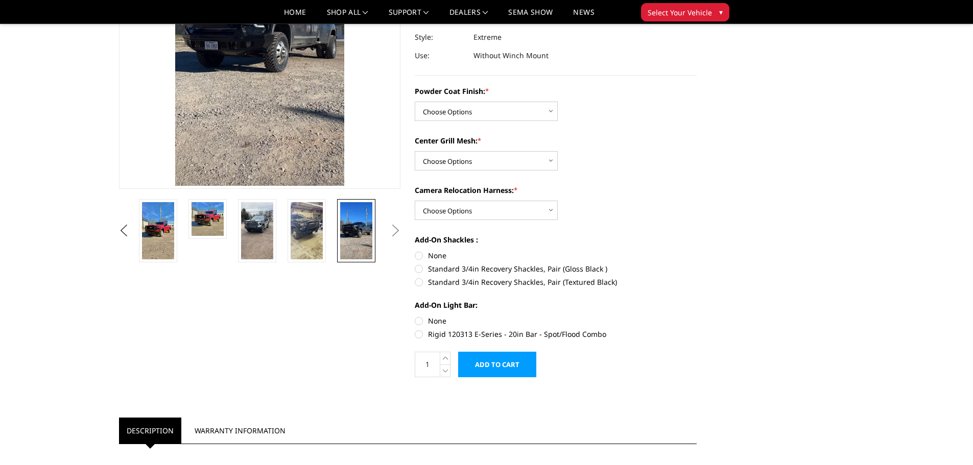
scroll to position [165, 0]
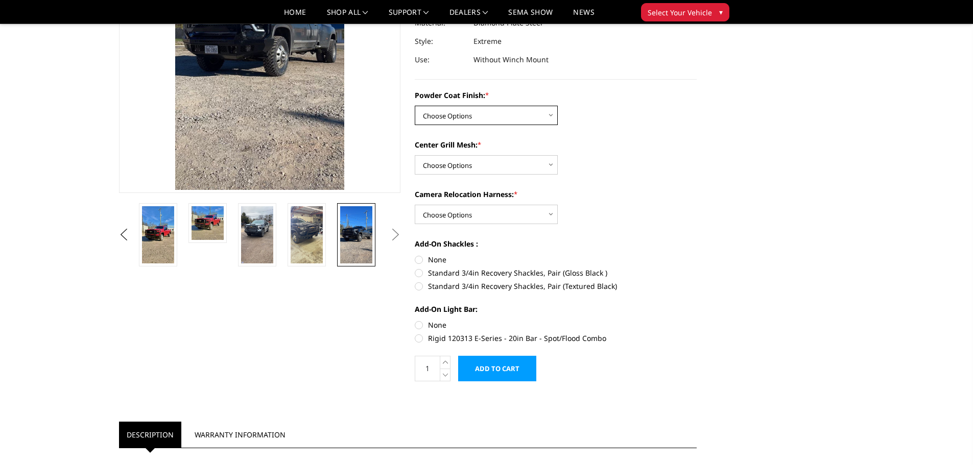
click at [461, 123] on select "Choose Options Bare Metal Gloss Black Powder Coat Textured Black Powder Coat" at bounding box center [486, 115] width 143 height 19
select select "3278"
click at [415, 106] on select "Choose Options Bare Metal Gloss Black Powder Coat Textured Black Powder Coat" at bounding box center [486, 115] width 143 height 19
click at [463, 164] on select "Choose Options WITH Expanded Metal in Center Grill WITHOUT Expanded Metal in Ce…" at bounding box center [486, 164] width 143 height 19
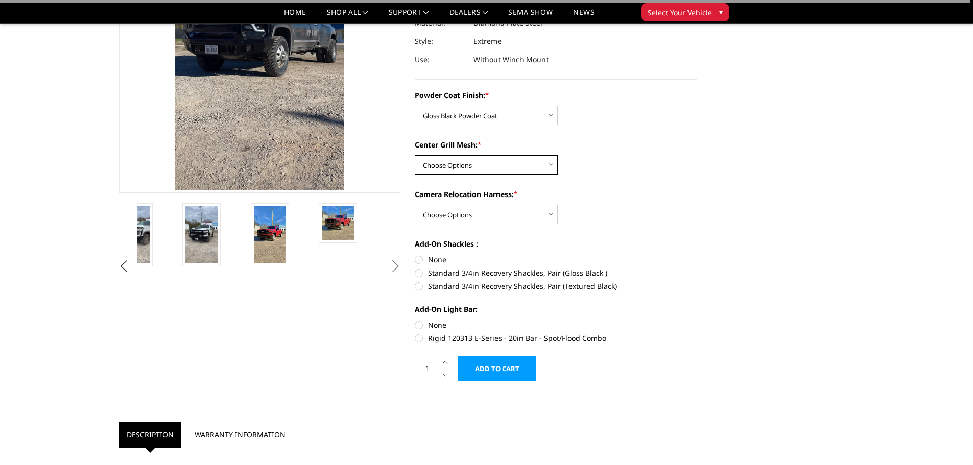
select select "3280"
click at [415, 155] on select "Choose Options WITH Expanded Metal in Center Grill WITHOUT Expanded Metal in Ce…" at bounding box center [486, 164] width 143 height 19
click at [459, 212] on select "Choose Options WITH Camera Relocation Harness WITHOUT Camera Relocation Harness" at bounding box center [486, 214] width 143 height 19
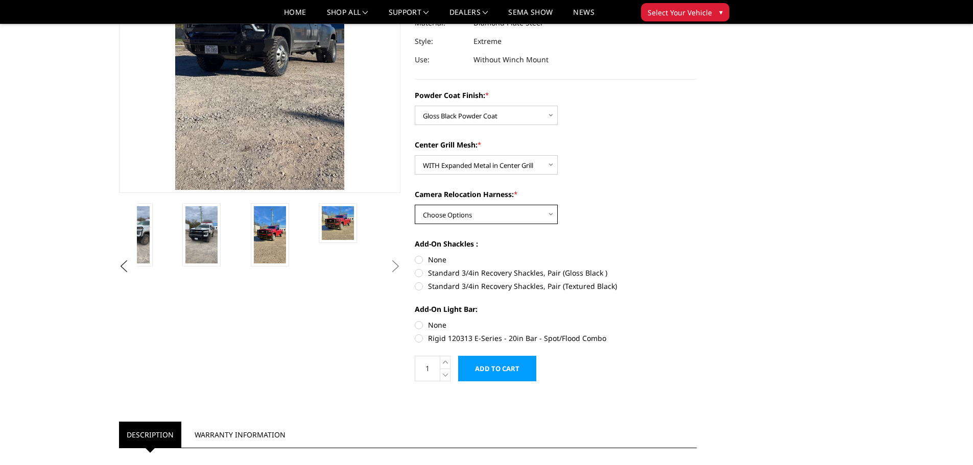
select select "3282"
click at [415, 205] on select "Choose Options WITH Camera Relocation Harness WITHOUT Camera Relocation Harness" at bounding box center [486, 214] width 143 height 19
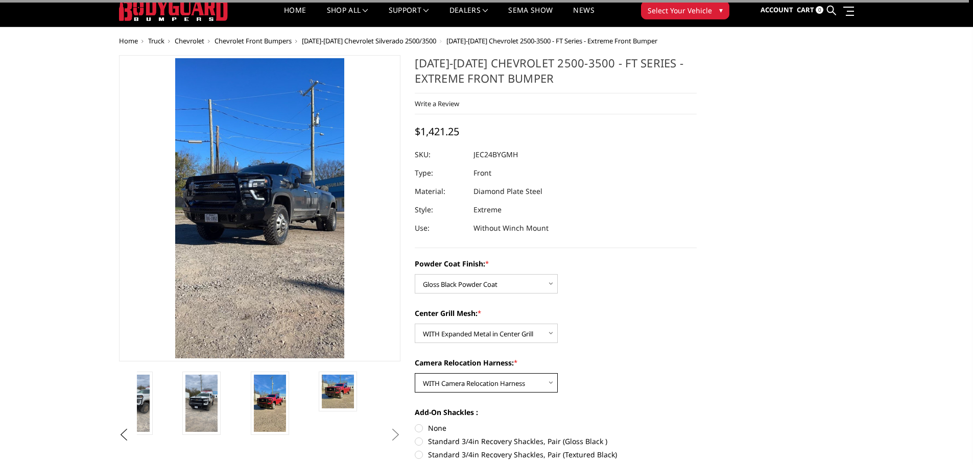
scroll to position [12, 0]
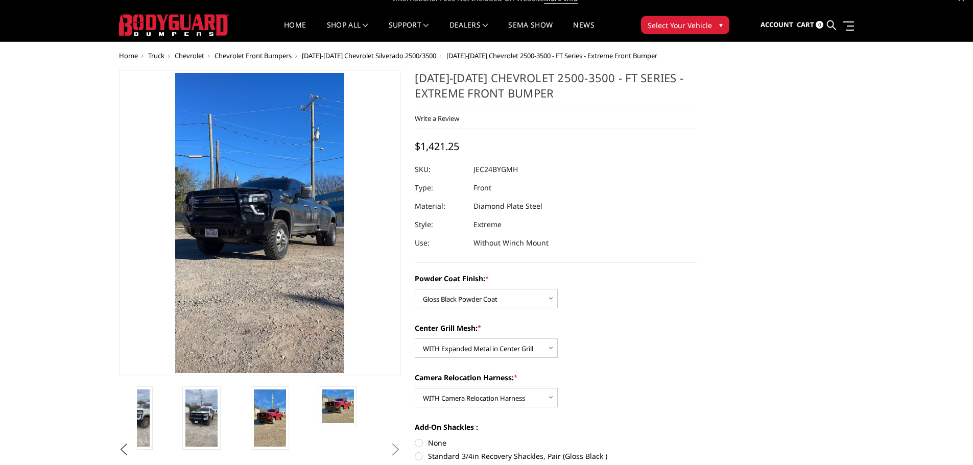
click at [494, 169] on dd "JEC24BYGMH" at bounding box center [495, 169] width 44 height 18
copy dd "JEC24BYGMH"
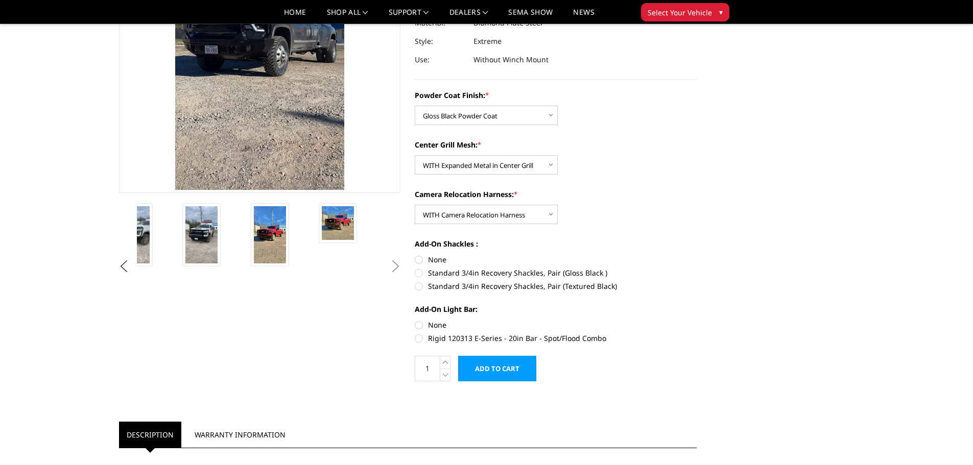
click at [511, 367] on input "Add to Cart" at bounding box center [497, 369] width 78 height 26
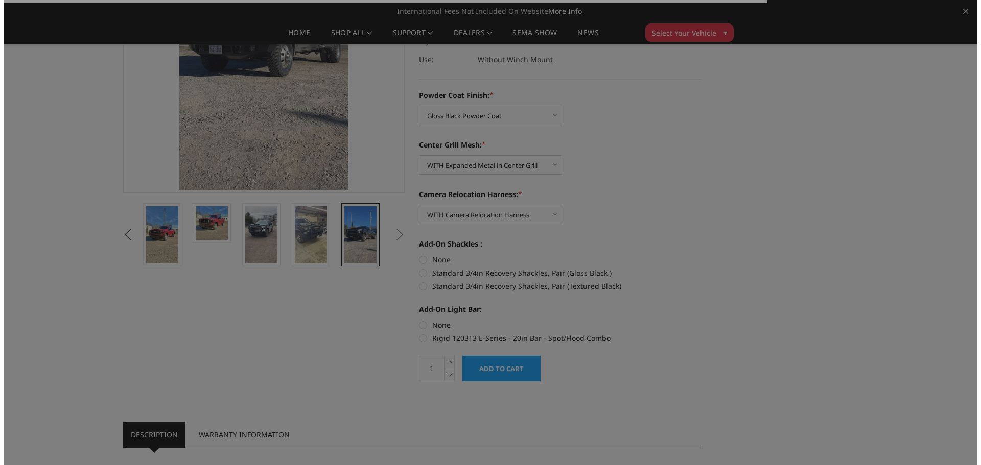
scroll to position [114, 0]
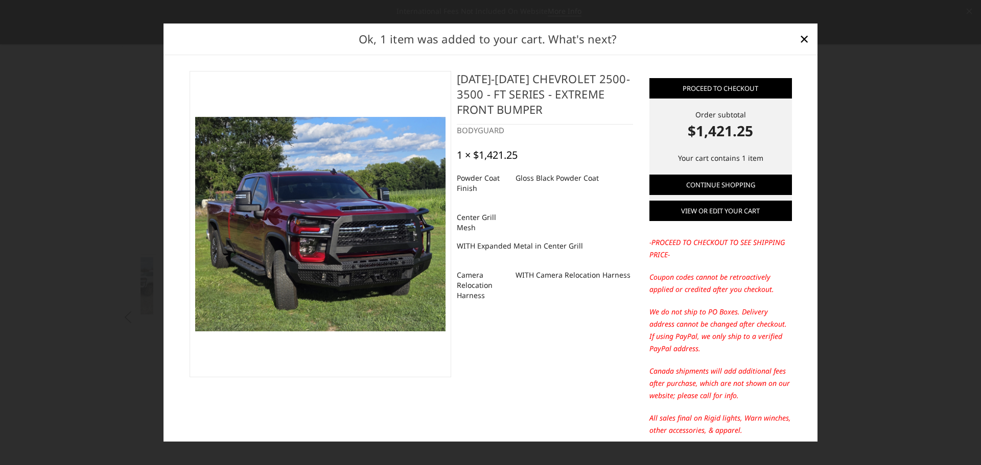
click at [739, 212] on link "View or edit your cart" at bounding box center [720, 211] width 143 height 20
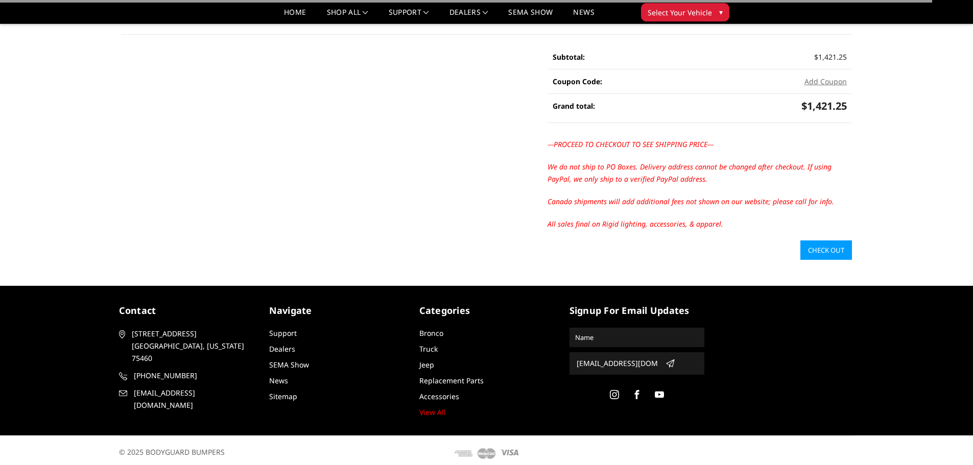
scroll to position [182, 0]
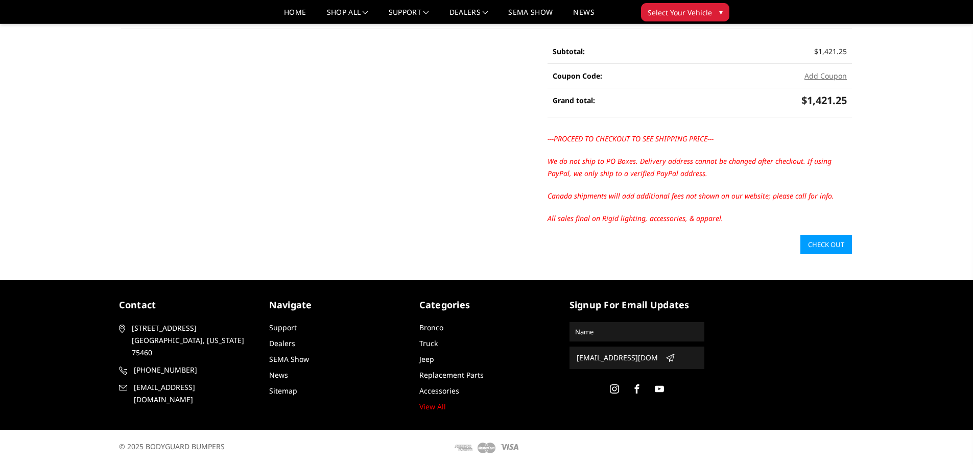
click at [824, 246] on link "Check out" at bounding box center [826, 244] width 52 height 19
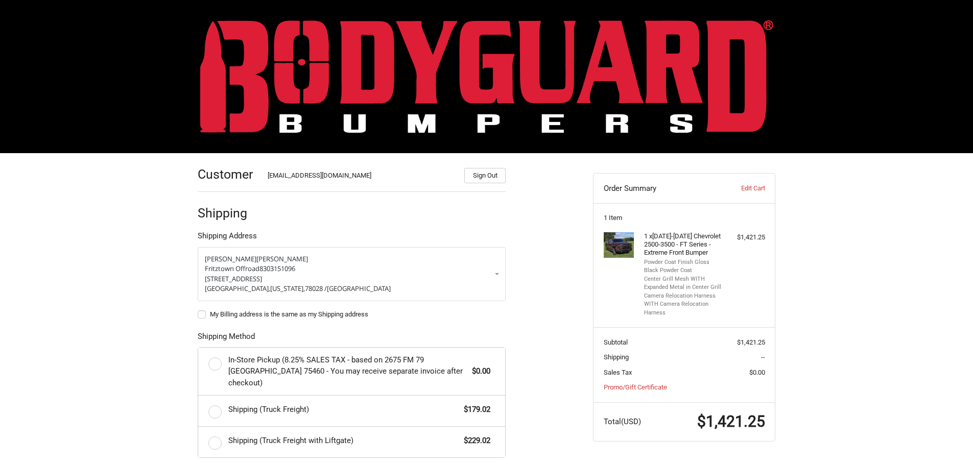
click at [391, 74] on img at bounding box center [486, 76] width 573 height 113
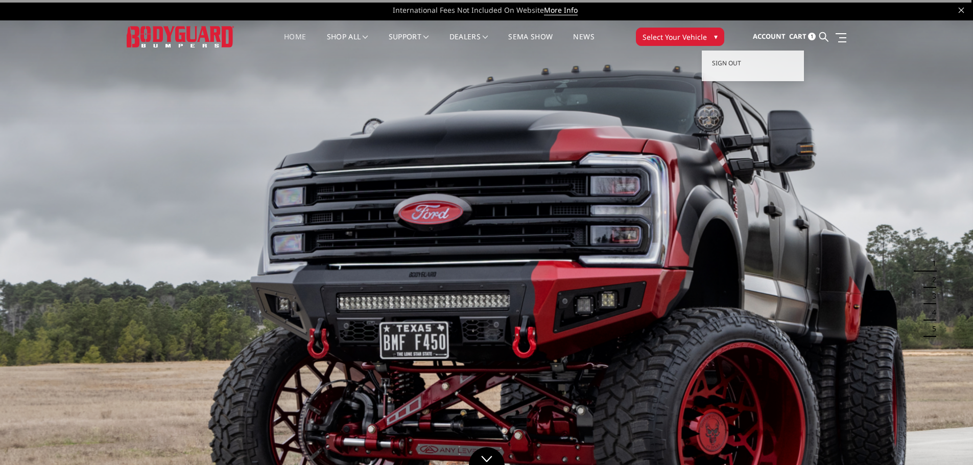
click at [768, 32] on span "Account" at bounding box center [769, 36] width 33 height 9
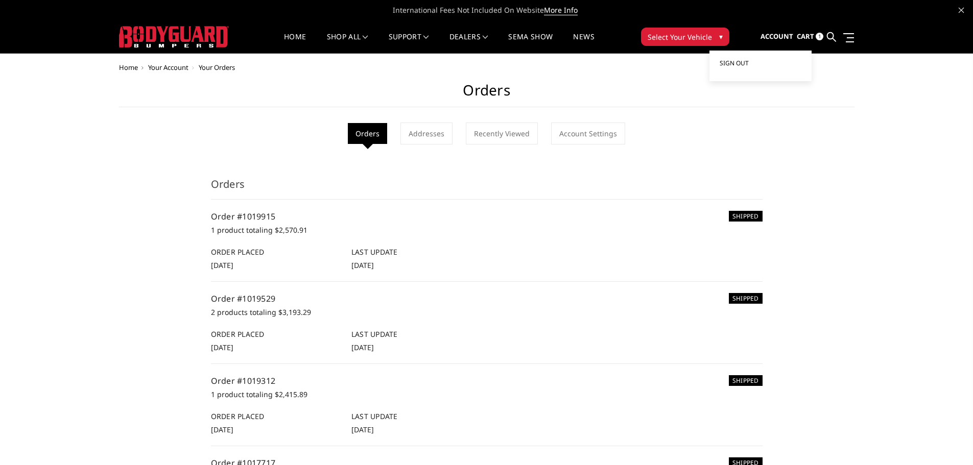
click at [750, 64] on link "Sign out" at bounding box center [761, 63] width 82 height 15
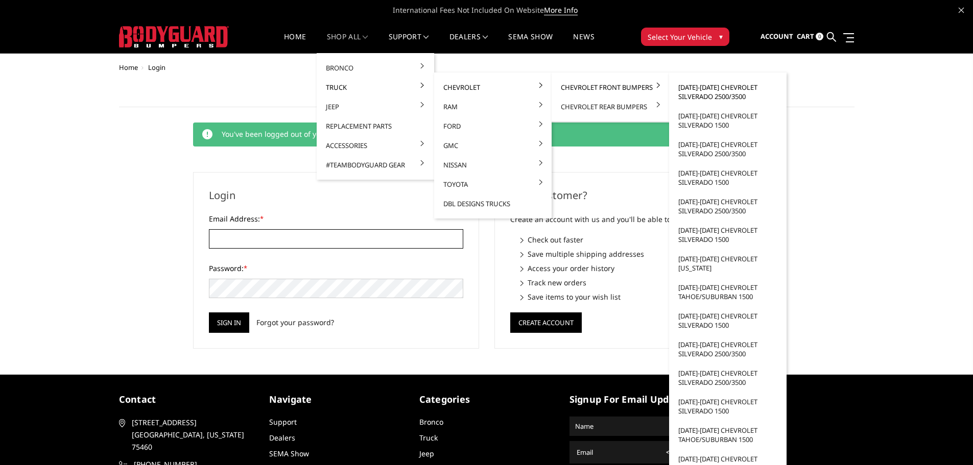
type input "[EMAIL_ADDRESS][DOMAIN_NAME]"
click at [700, 89] on link "[DATE]-[DATE] Chevrolet Silverado 2500/3500" at bounding box center [727, 92] width 109 height 29
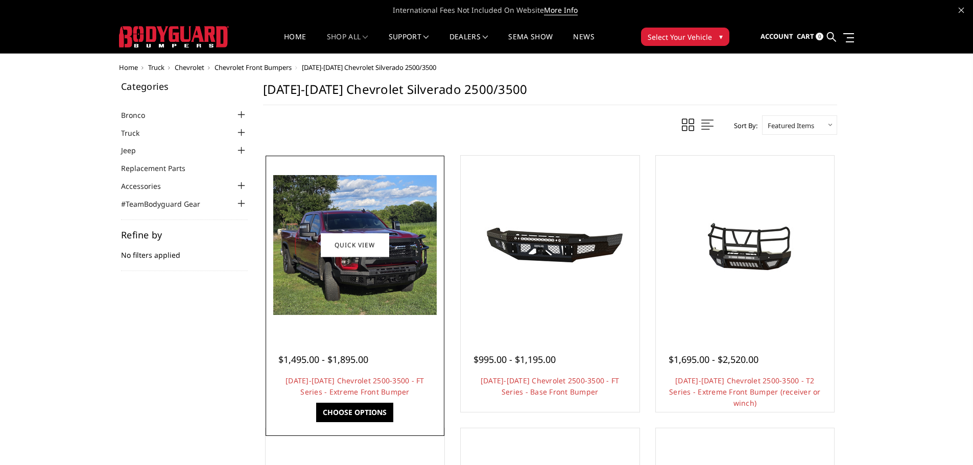
click at [388, 270] on img at bounding box center [354, 245] width 163 height 140
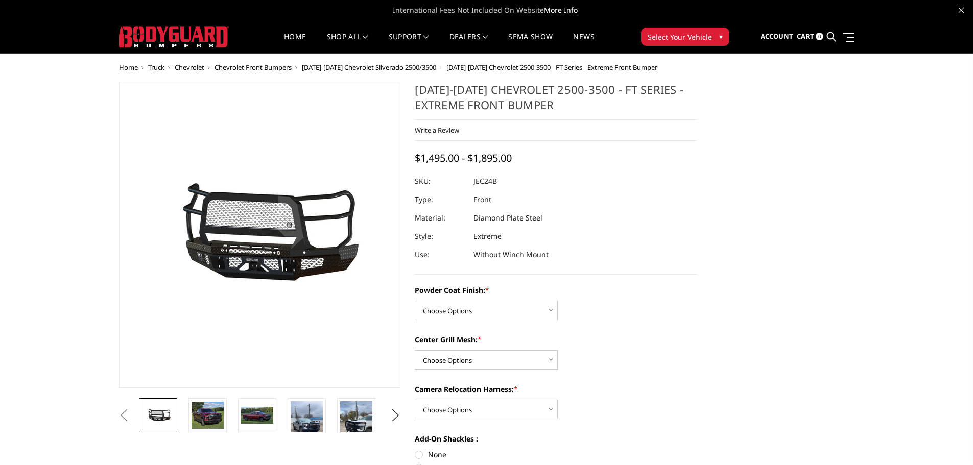
scroll to position [51, 0]
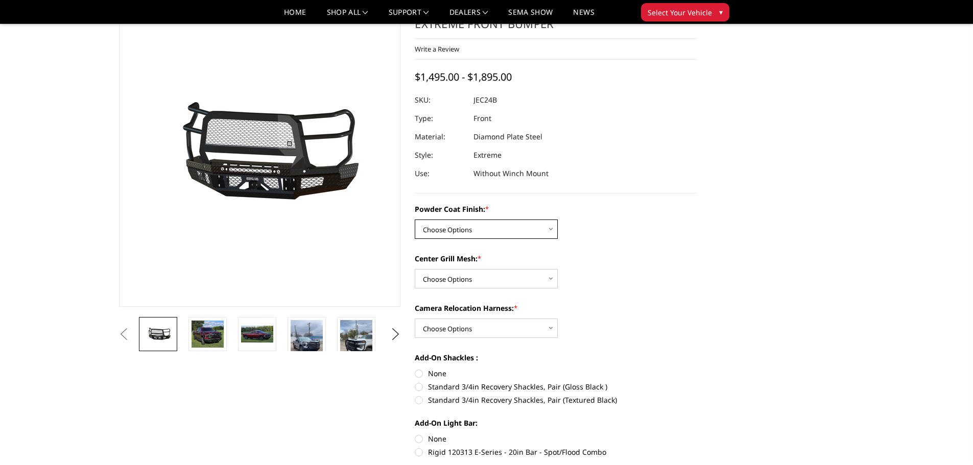
click at [495, 238] on select "Choose Options Bare Metal Gloss Black Powder Coat Textured Black Powder Coat" at bounding box center [486, 229] width 143 height 19
select select "3278"
click at [415, 220] on select "Choose Options Bare Metal Gloss Black Powder Coat Textured Black Powder Coat" at bounding box center [486, 229] width 143 height 19
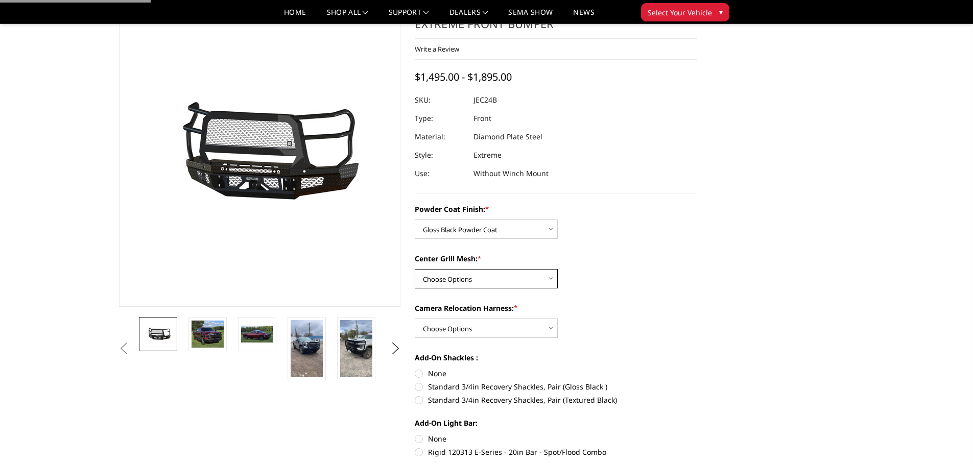
click at [485, 282] on select "Choose Options WITH Expanded Metal in Center Grill WITHOUT Expanded Metal in Ce…" at bounding box center [486, 278] width 143 height 19
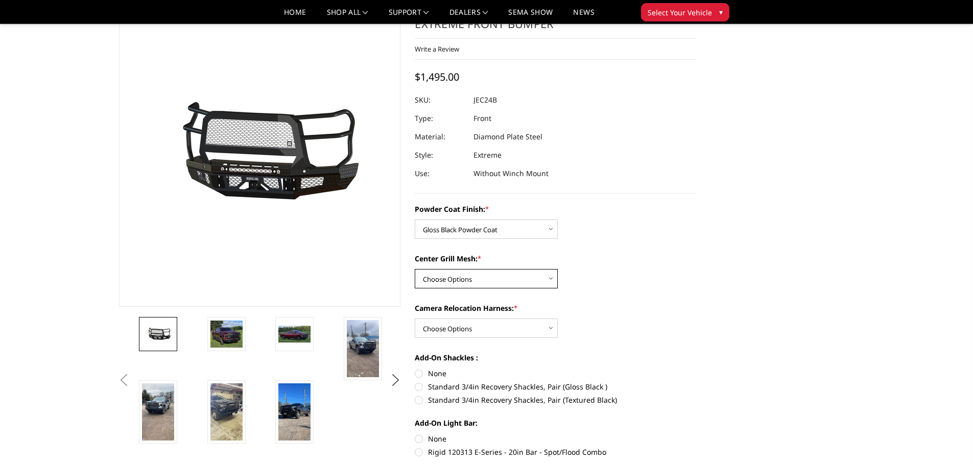
select select "3280"
click at [415, 269] on select "Choose Options WITH Expanded Metal in Center Grill WITHOUT Expanded Metal in Ce…" at bounding box center [486, 278] width 143 height 19
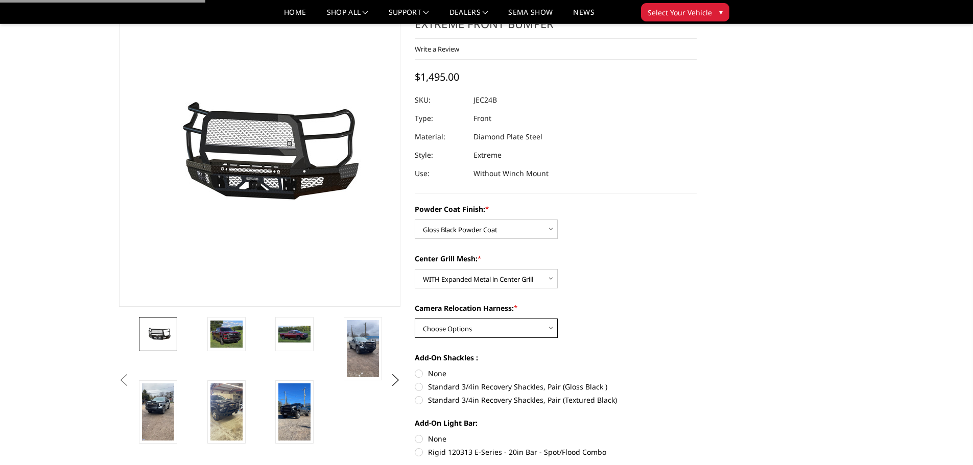
click at [479, 322] on select "Choose Options WITH Camera Relocation Harness WITHOUT Camera Relocation Harness" at bounding box center [486, 328] width 143 height 19
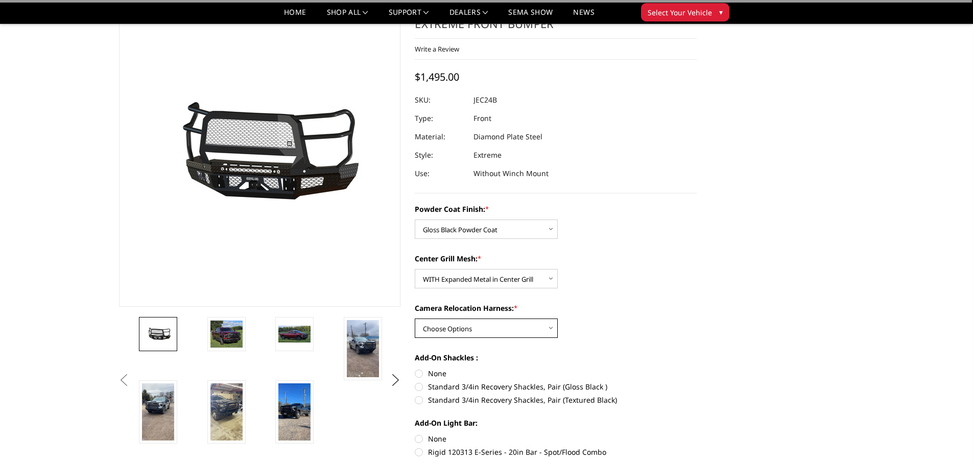
select select "3282"
click at [415, 319] on select "Choose Options WITH Camera Relocation Harness WITHOUT Camera Relocation Harness" at bounding box center [486, 328] width 143 height 19
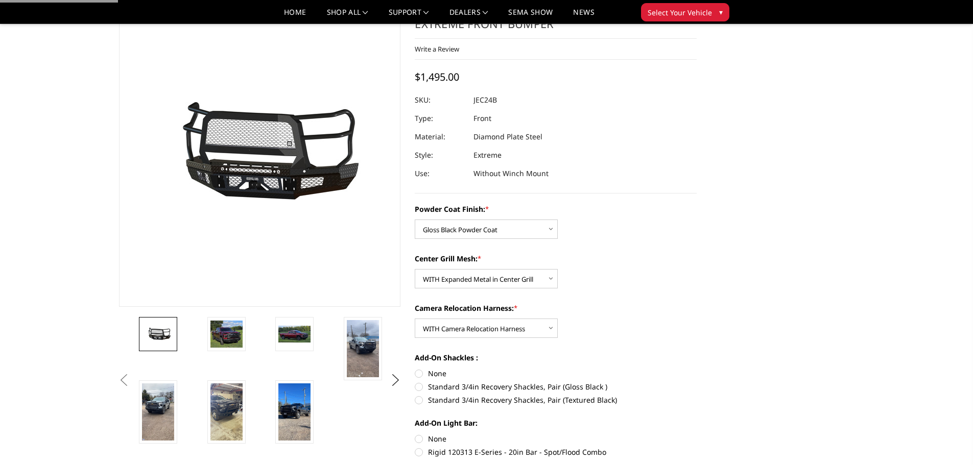
click at [642, 314] on div "Camera Relocation Harness: * Choose Options WITH Camera Relocation Harness WITH…" at bounding box center [556, 320] width 282 height 35
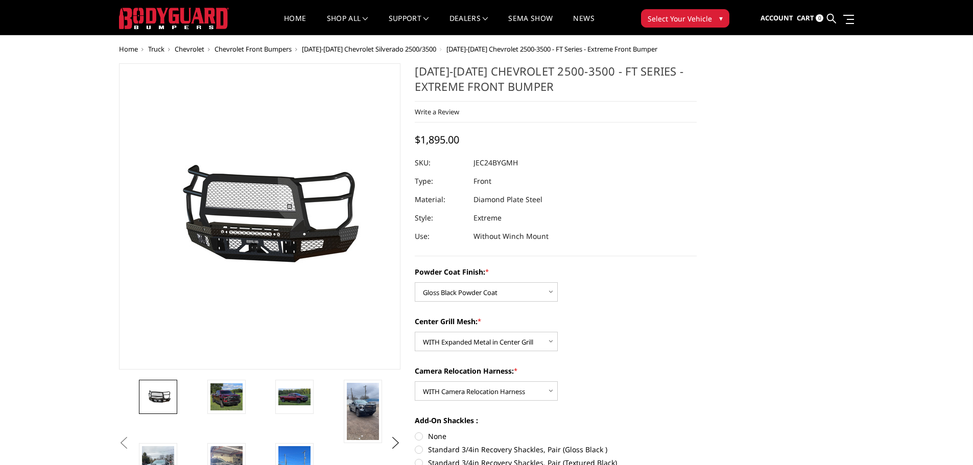
scroll to position [0, 0]
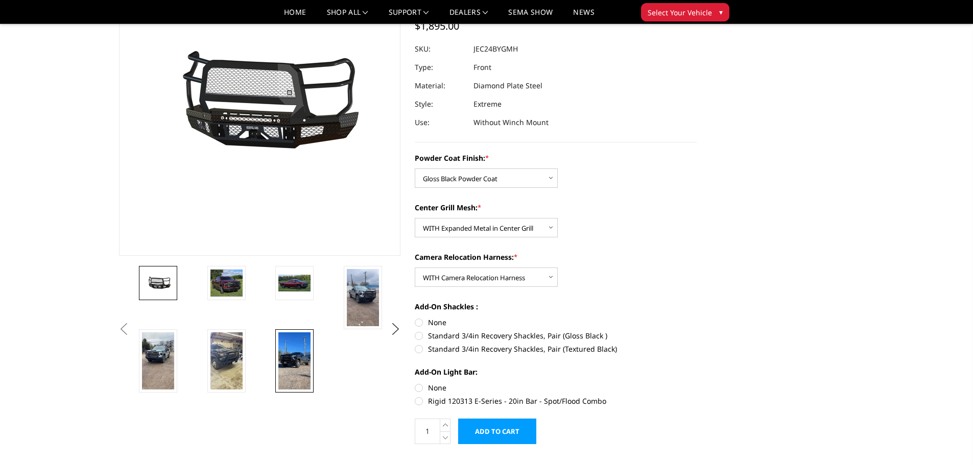
click at [303, 367] on img at bounding box center [294, 361] width 32 height 57
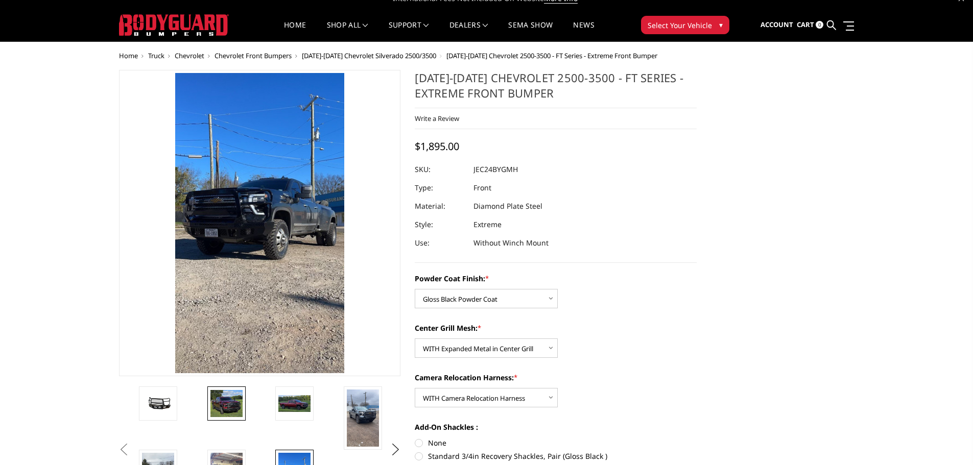
click at [228, 402] on img at bounding box center [226, 404] width 32 height 28
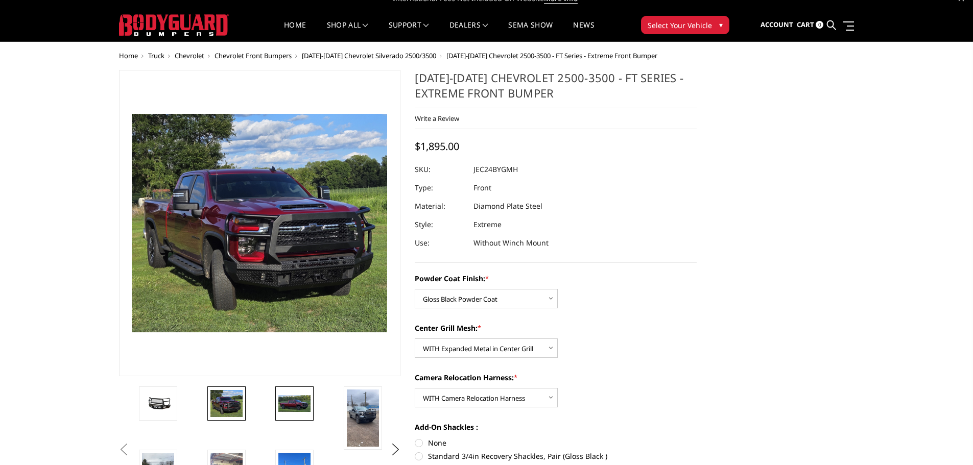
click at [297, 407] on img at bounding box center [294, 403] width 32 height 17
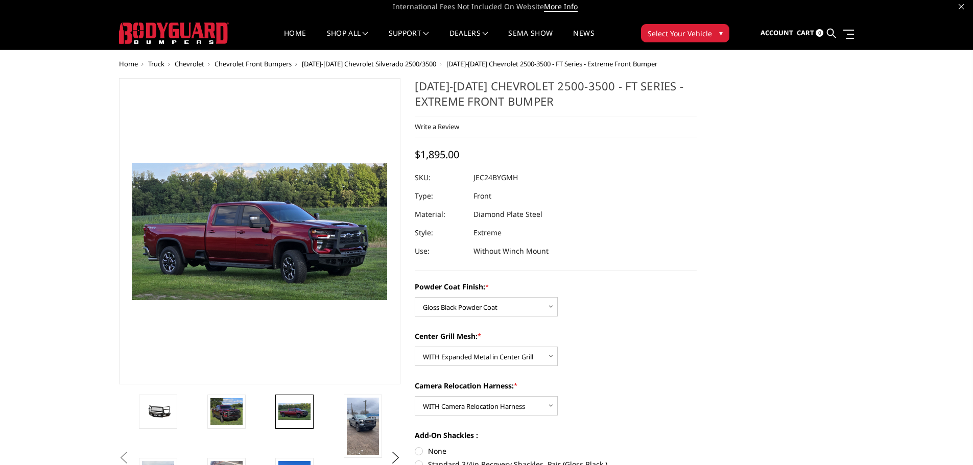
scroll to position [0, 0]
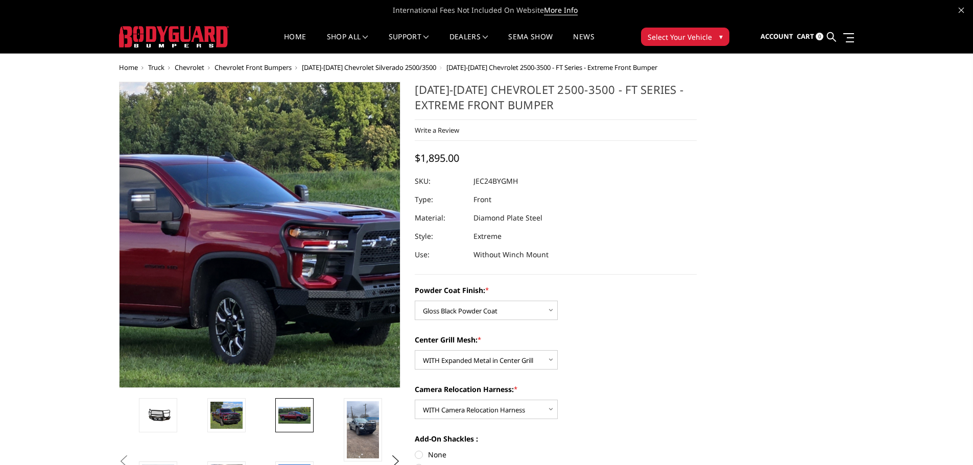
click at [340, 259] on img at bounding box center [155, 231] width 654 height 351
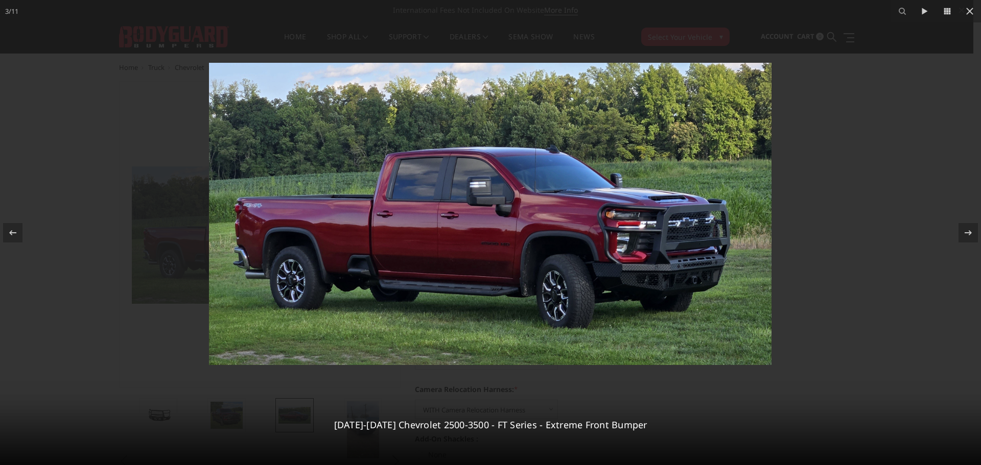
click at [664, 236] on img at bounding box center [490, 214] width 562 height 302
click at [930, 210] on div at bounding box center [490, 232] width 981 height 465
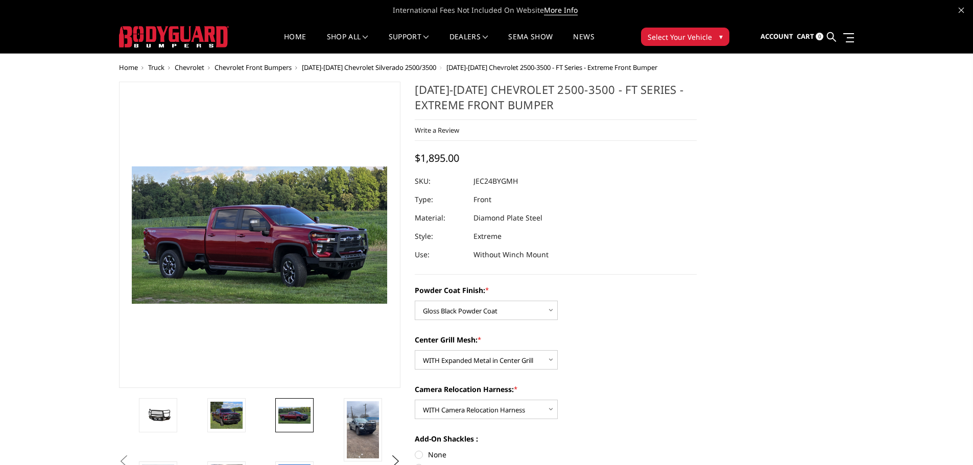
click at [312, 418] on link at bounding box center [294, 415] width 38 height 34
click at [227, 417] on img at bounding box center [226, 416] width 32 height 28
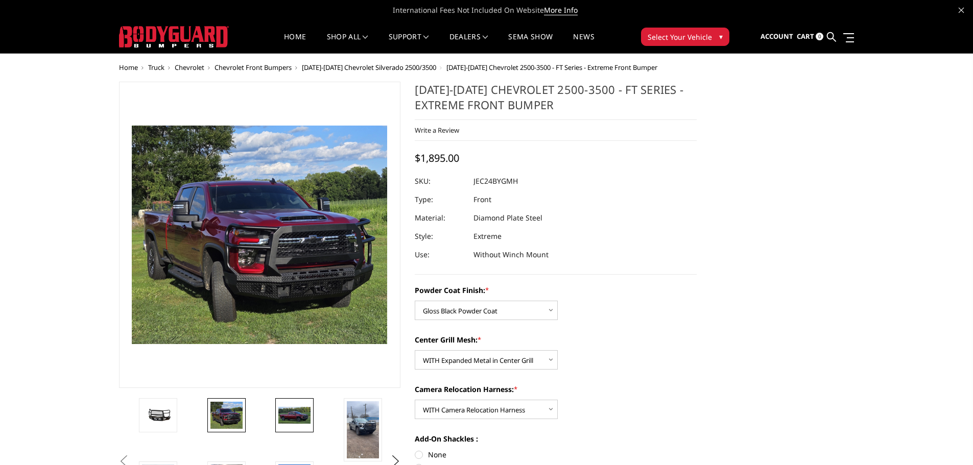
click at [298, 404] on link at bounding box center [294, 415] width 38 height 34
